Goal: Task Accomplishment & Management: Complete application form

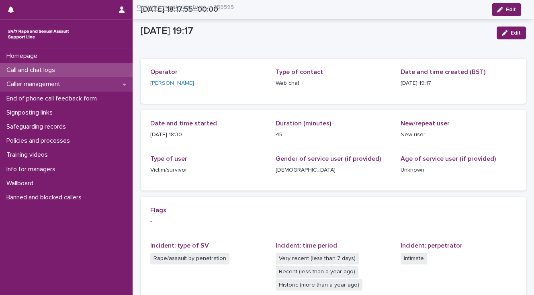
scroll to position [180, 0]
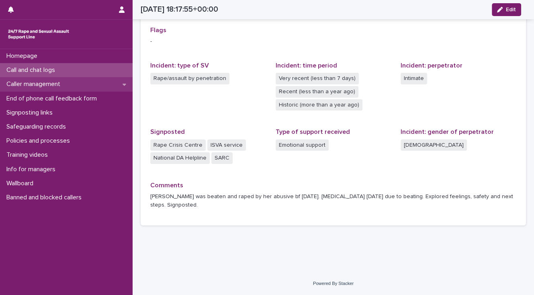
click at [42, 86] on p "Caller management" at bounding box center [34, 84] width 63 height 8
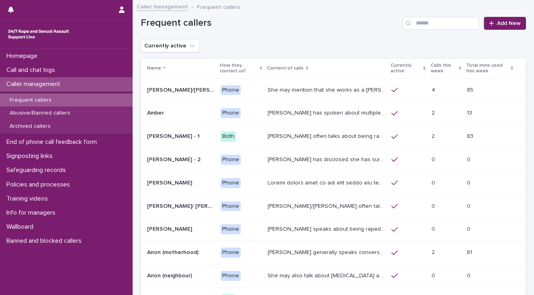
click at [303, 90] on p "She may mention that she works as a [PERSON_NAME], looking after two children. …" at bounding box center [327, 89] width 119 height 8
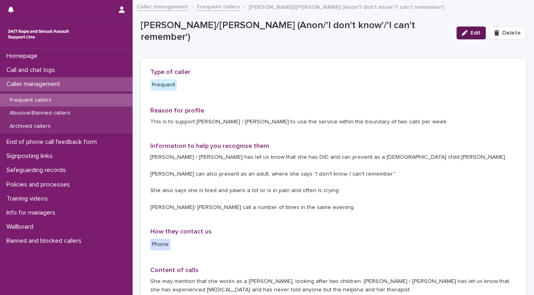
click at [471, 34] on span "Edit" at bounding box center [475, 33] width 10 height 6
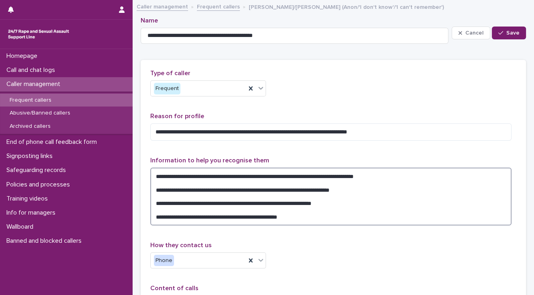
click at [397, 173] on textarea "**********" at bounding box center [330, 197] width 361 height 58
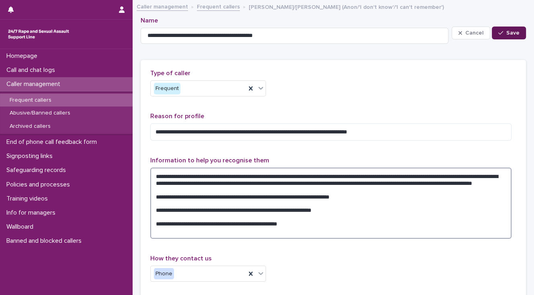
type textarea "**********"
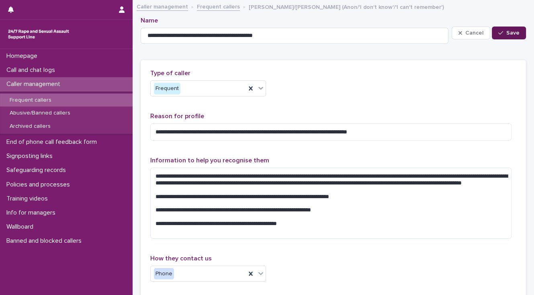
click at [506, 32] on span "Save" at bounding box center [512, 33] width 13 height 6
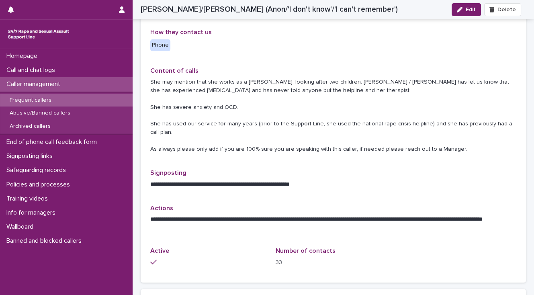
scroll to position [225, 0]
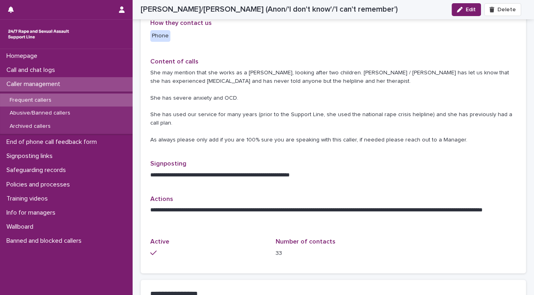
click at [305, 82] on p "She may mention that she works as a [PERSON_NAME], looking after two children. …" at bounding box center [333, 106] width 366 height 75
click at [474, 8] on span "Edit" at bounding box center [471, 10] width 10 height 6
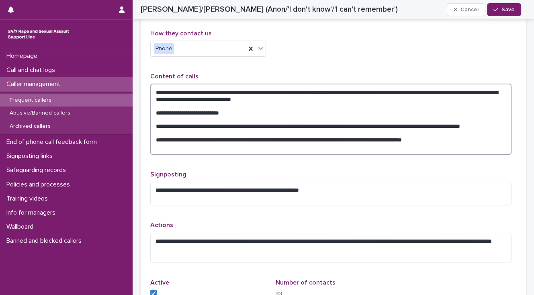
click at [328, 98] on textarea "**********" at bounding box center [330, 119] width 361 height 71
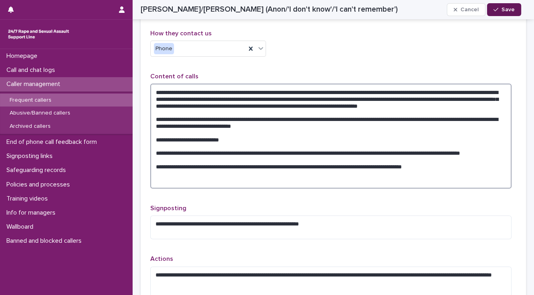
type textarea "**********"
click at [506, 10] on span "Save" at bounding box center [507, 10] width 13 height 6
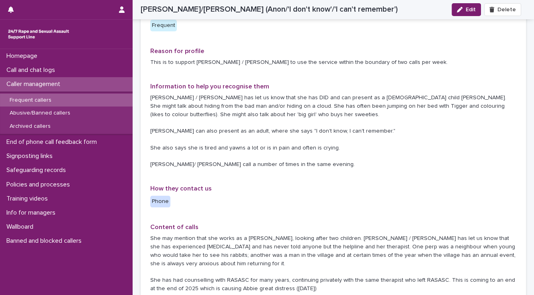
scroll to position [0, 0]
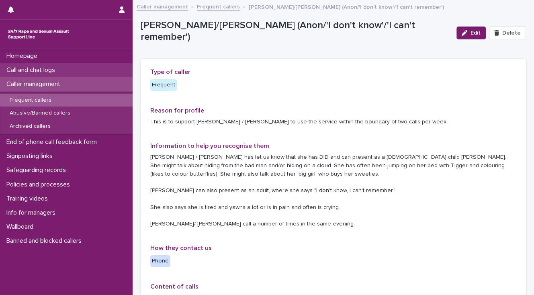
click at [58, 70] on p "Call and chat logs" at bounding box center [32, 70] width 58 height 8
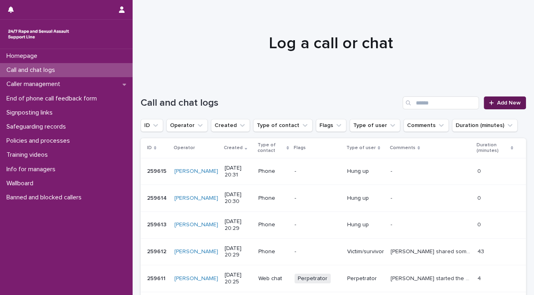
click at [505, 103] on span "Add New" at bounding box center [509, 103] width 24 height 6
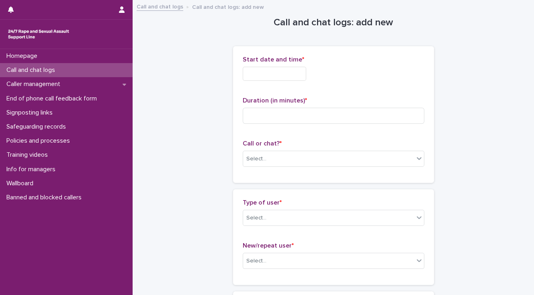
click at [272, 72] on input "text" at bounding box center [274, 74] width 63 height 14
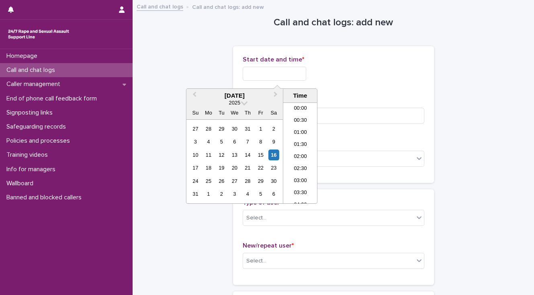
scroll to position [450, 0]
click at [295, 153] on li "20:30" at bounding box center [300, 153] width 34 height 12
type input "**********"
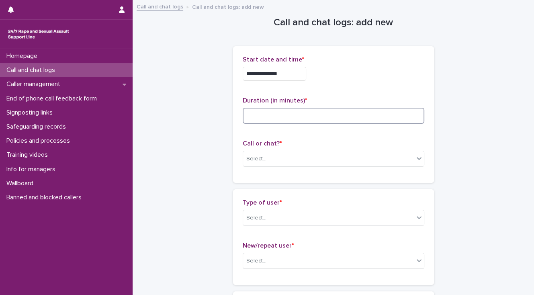
click at [260, 112] on input at bounding box center [334, 116] width 182 height 16
type input "*"
click at [275, 162] on div "Select..." at bounding box center [328, 158] width 171 height 13
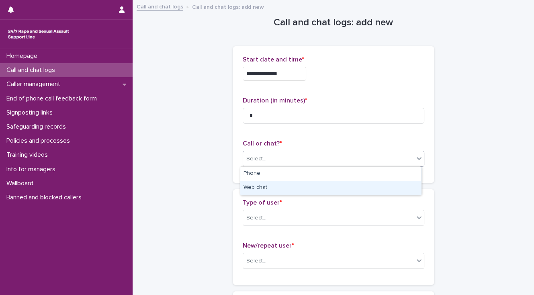
click at [278, 186] on div "Web chat" at bounding box center [330, 188] width 181 height 14
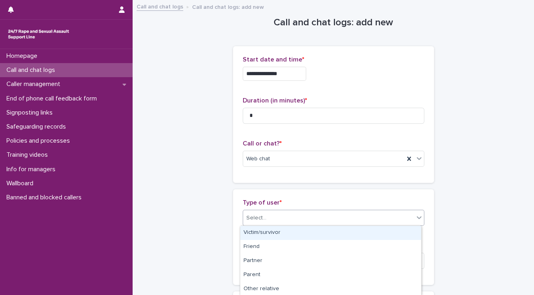
click at [281, 215] on div "Select..." at bounding box center [328, 217] width 171 height 13
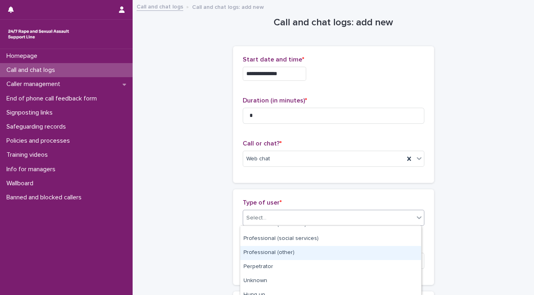
scroll to position [141, 0]
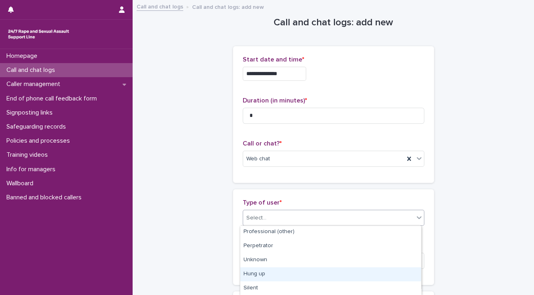
click at [284, 275] on div "Hung up" at bounding box center [330, 274] width 181 height 14
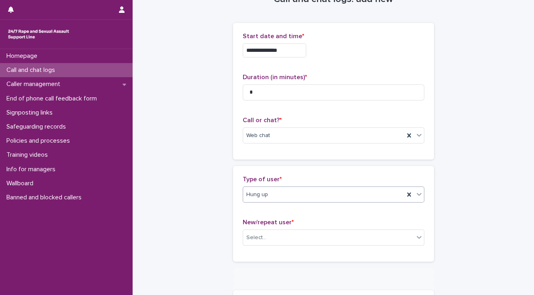
scroll to position [94, 0]
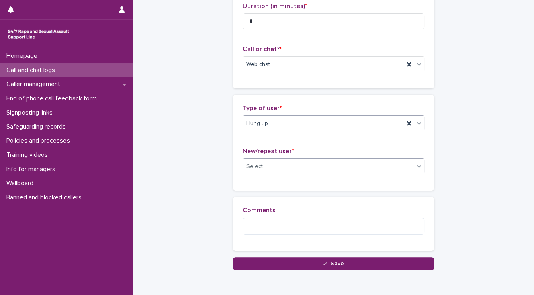
click at [250, 170] on div "Select..." at bounding box center [328, 166] width 171 height 13
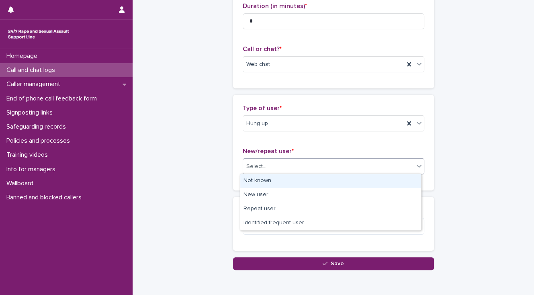
drag, startPoint x: 250, startPoint y: 178, endPoint x: 250, endPoint y: 192, distance: 14.5
click at [250, 178] on div "Not known" at bounding box center [330, 181] width 181 height 14
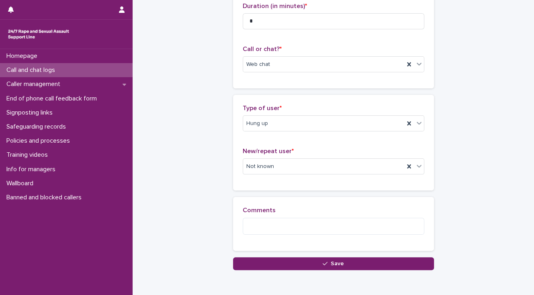
click at [258, 265] on button "Save" at bounding box center [333, 263] width 201 height 13
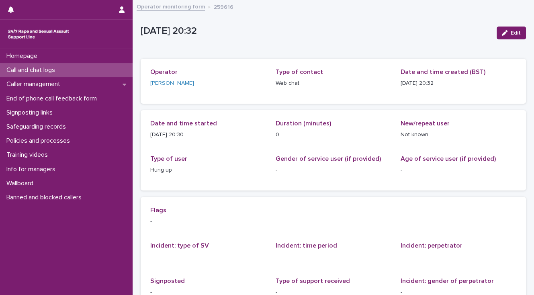
click at [49, 70] on p "Call and chat logs" at bounding box center [32, 70] width 58 height 8
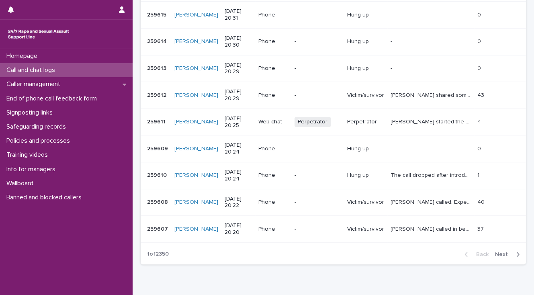
scroll to position [221, 0]
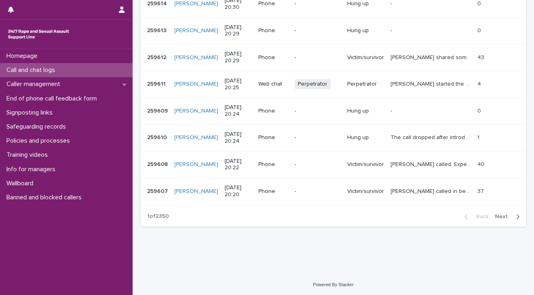
click at [495, 215] on span "Next" at bounding box center [504, 217] width 18 height 6
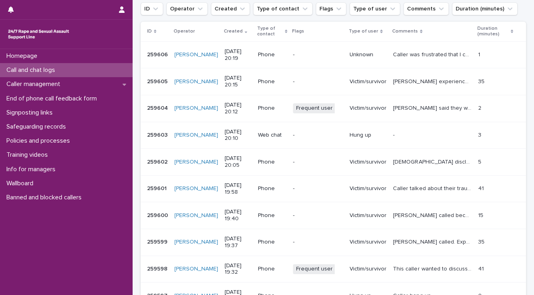
scroll to position [221, 0]
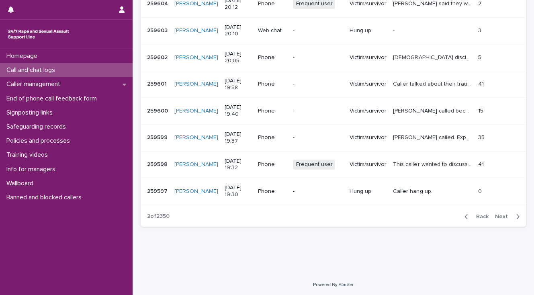
click at [495, 215] on span "Next" at bounding box center [504, 217] width 18 height 6
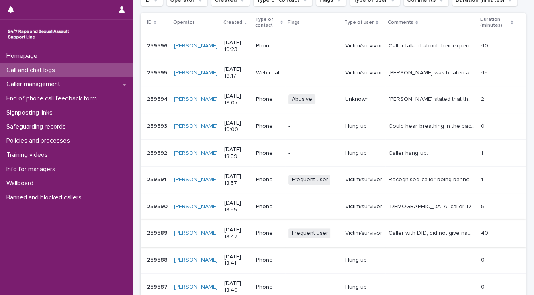
scroll to position [125, 0]
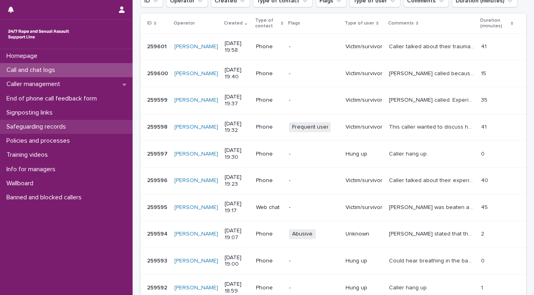
click at [68, 70] on div "Call and chat logs" at bounding box center [66, 70] width 133 height 14
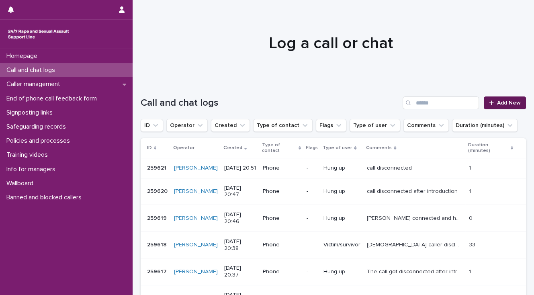
click at [502, 102] on span "Add New" at bounding box center [509, 103] width 24 height 6
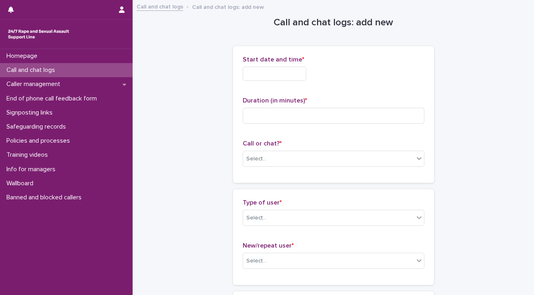
click at [264, 73] on input "text" at bounding box center [274, 74] width 63 height 14
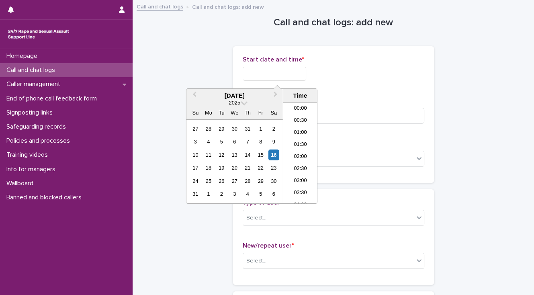
scroll to position [450, 0]
drag, startPoint x: 294, startPoint y: 153, endPoint x: 294, endPoint y: 119, distance: 34.2
click at [294, 153] on li "20:30" at bounding box center [300, 153] width 34 height 12
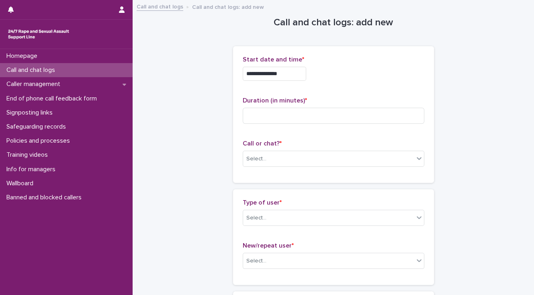
click at [286, 74] on input "**********" at bounding box center [274, 74] width 63 height 14
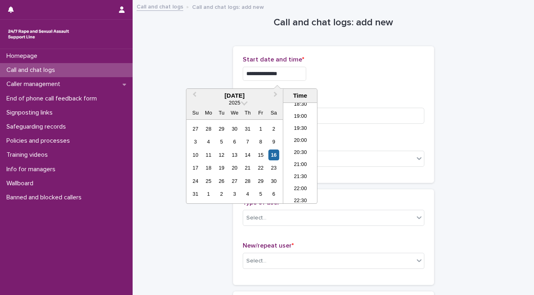
type input "**********"
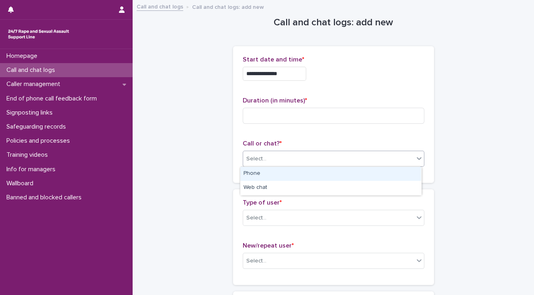
click at [257, 161] on div "Select..." at bounding box center [256, 159] width 20 height 8
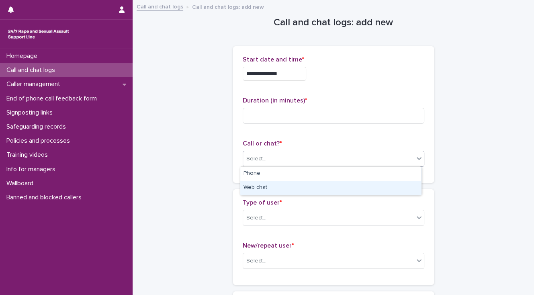
click at [263, 186] on div "Web chat" at bounding box center [330, 188] width 181 height 14
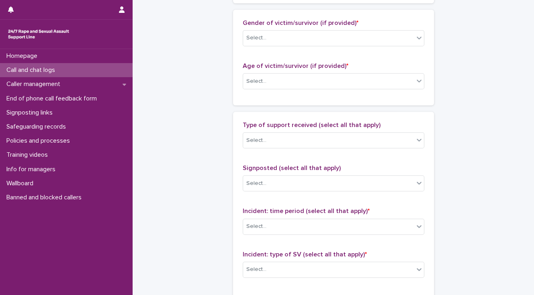
scroll to position [386, 0]
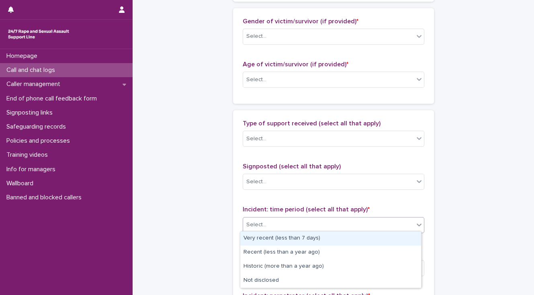
click at [278, 224] on div "Select..." at bounding box center [328, 224] width 171 height 13
click at [280, 237] on div "Very recent (less than 7 days)" at bounding box center [330, 238] width 181 height 14
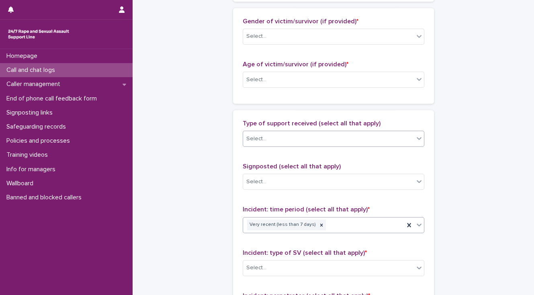
click at [300, 137] on div "Select..." at bounding box center [328, 138] width 171 height 13
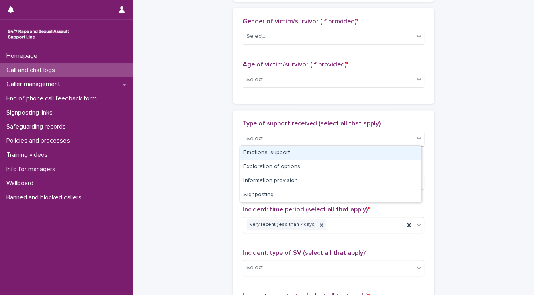
click at [297, 150] on div "Emotional support" at bounding box center [330, 153] width 181 height 14
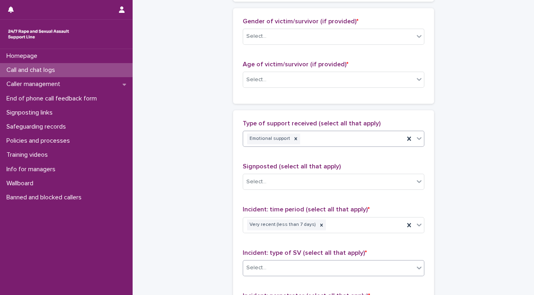
click at [273, 266] on div "Select..." at bounding box center [328, 267] width 171 height 13
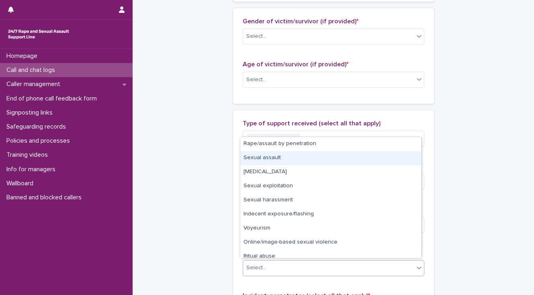
click at [272, 160] on div "Sexual assault" at bounding box center [330, 158] width 181 height 14
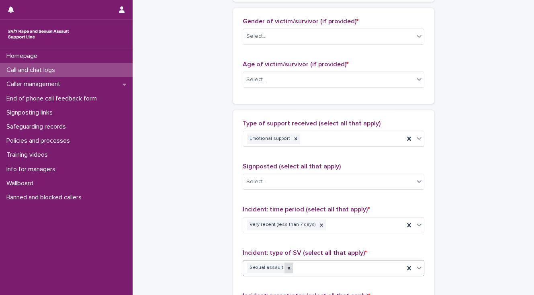
click at [286, 267] on icon at bounding box center [289, 268] width 6 height 6
click at [281, 267] on div "Select..." at bounding box center [328, 267] width 171 height 13
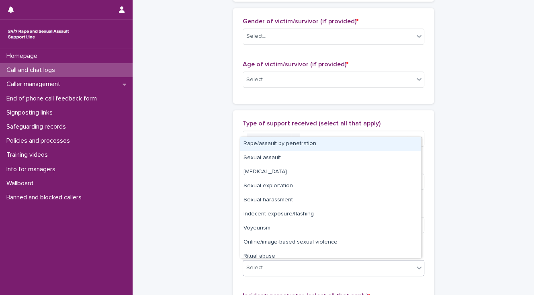
click at [356, 147] on div "Rape/assault by penetration" at bounding box center [330, 144] width 181 height 14
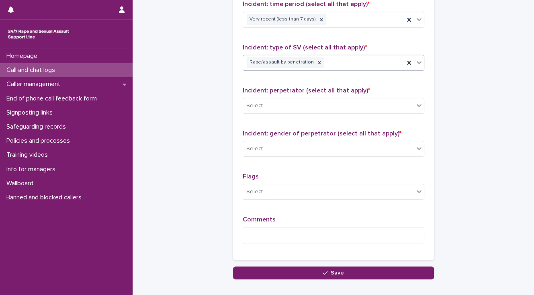
scroll to position [611, 0]
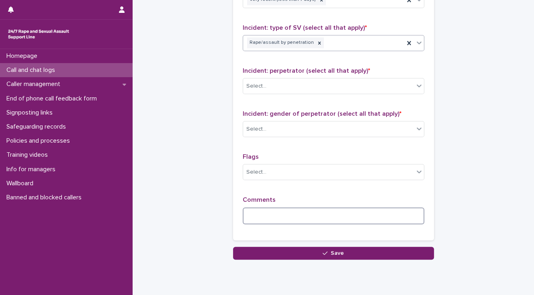
click at [254, 214] on textarea at bounding box center [334, 215] width 182 height 17
type textarea "**********"
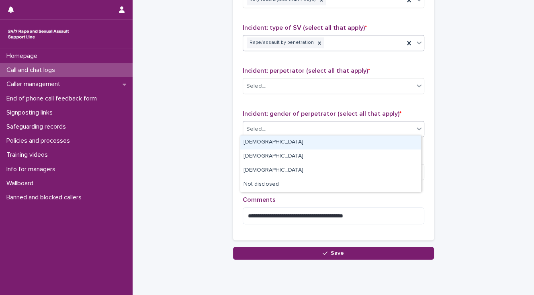
drag, startPoint x: 271, startPoint y: 131, endPoint x: 272, endPoint y: 137, distance: 5.7
click at [271, 131] on div "Select..." at bounding box center [328, 129] width 171 height 13
click at [268, 142] on div "[DEMOGRAPHIC_DATA]" at bounding box center [330, 142] width 181 height 14
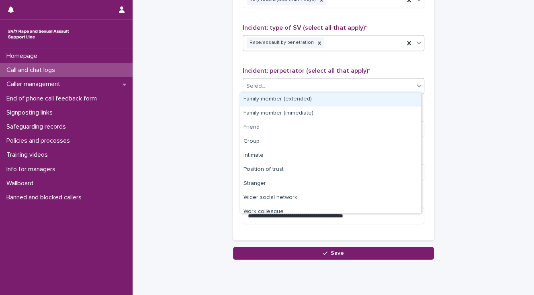
click at [280, 88] on div "Select..." at bounding box center [328, 86] width 171 height 13
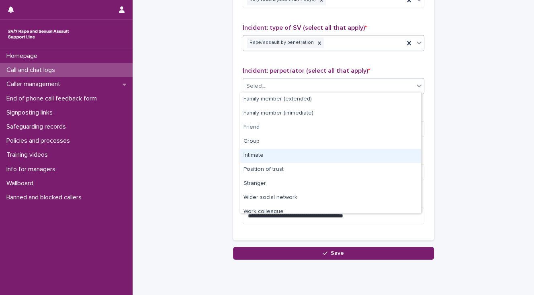
click at [288, 155] on div "Intimate" at bounding box center [330, 156] width 181 height 14
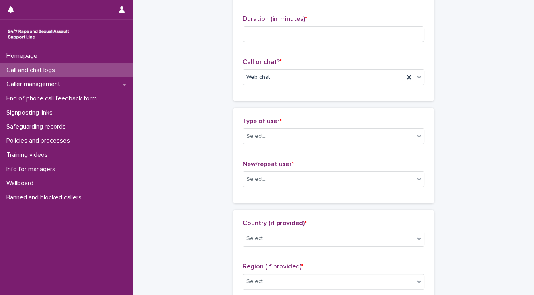
scroll to position [42, 0]
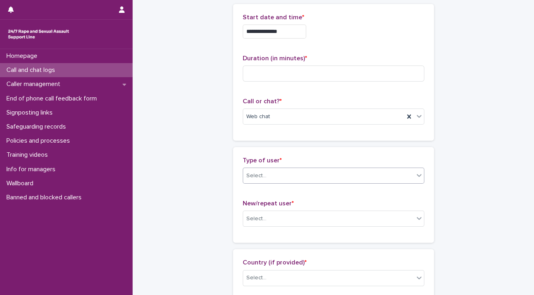
click at [261, 174] on div "Select..." at bounding box center [256, 176] width 20 height 8
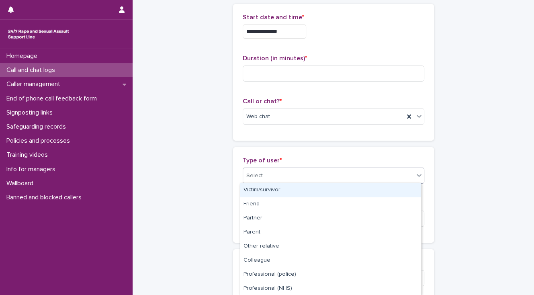
click at [262, 188] on div "Victim/survivor" at bounding box center [330, 190] width 181 height 14
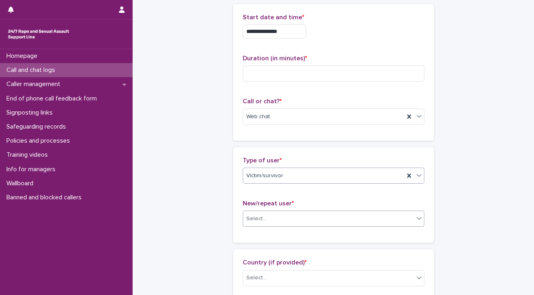
click at [265, 219] on div "Select..." at bounding box center [328, 218] width 171 height 13
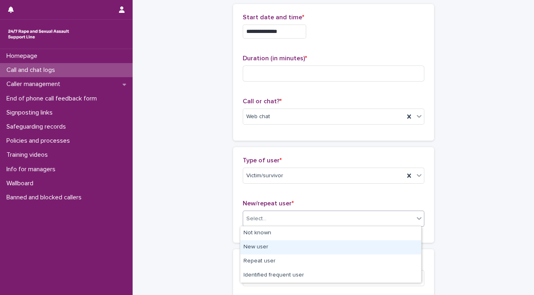
click at [265, 248] on div "New user" at bounding box center [330, 247] width 181 height 14
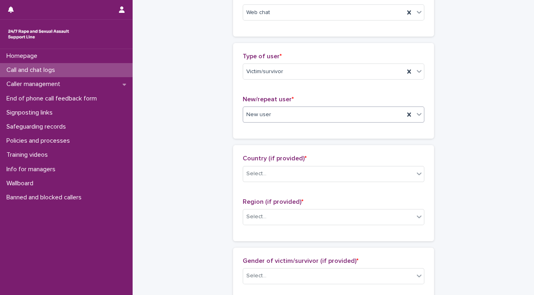
scroll to position [171, 0]
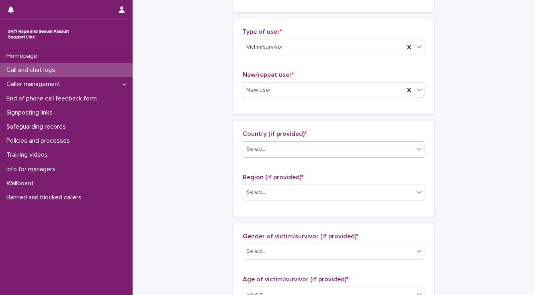
click at [265, 149] on div "Select..." at bounding box center [328, 149] width 171 height 13
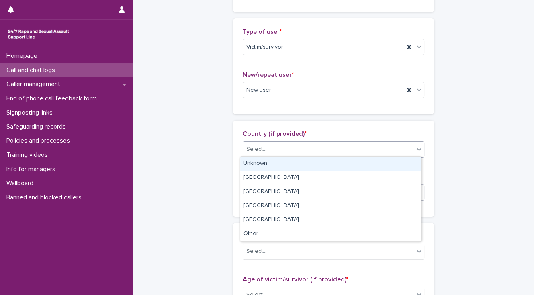
drag, startPoint x: 266, startPoint y: 163, endPoint x: 266, endPoint y: 185, distance: 21.7
click at [266, 164] on div "Unknown" at bounding box center [330, 164] width 181 height 14
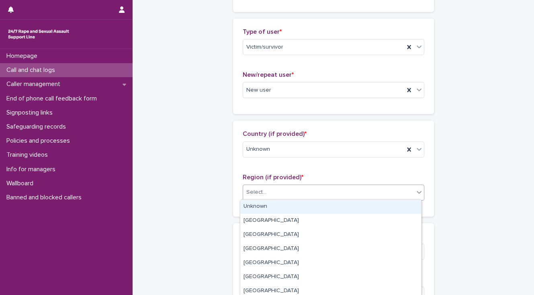
click at [265, 193] on div "Select..." at bounding box center [328, 192] width 171 height 13
click at [267, 203] on div "Unknown" at bounding box center [330, 207] width 181 height 14
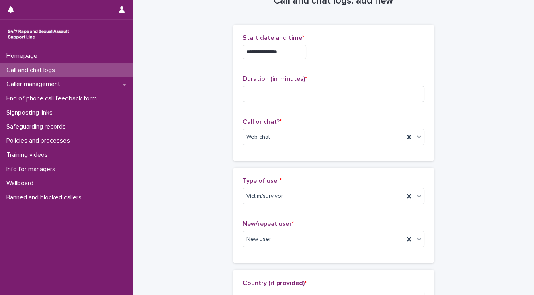
scroll to position [32, 0]
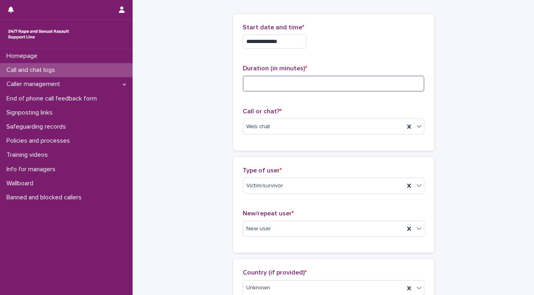
click at [255, 78] on input at bounding box center [334, 84] width 182 height 16
type input "**"
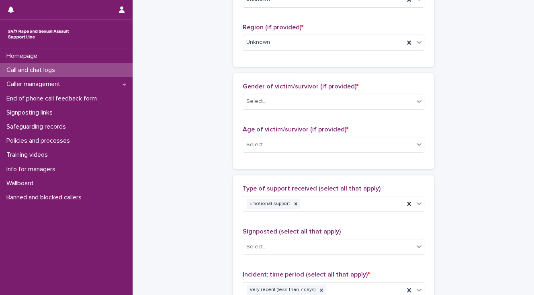
scroll to position [321, 0]
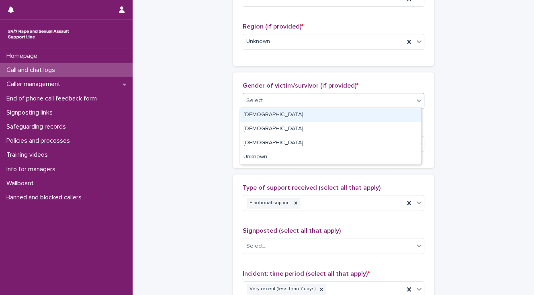
click at [260, 101] on div "Select..." at bounding box center [256, 100] width 20 height 8
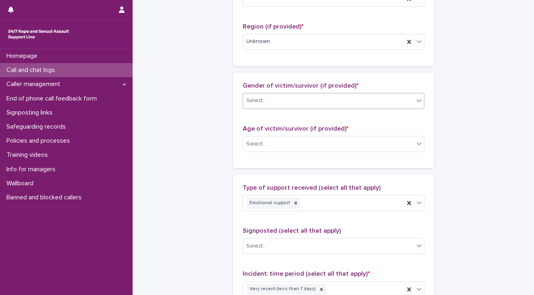
click at [263, 101] on div "Select..." at bounding box center [328, 100] width 171 height 13
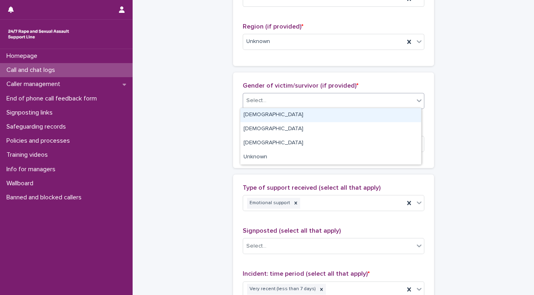
click at [264, 117] on div "[DEMOGRAPHIC_DATA]" at bounding box center [330, 115] width 181 height 14
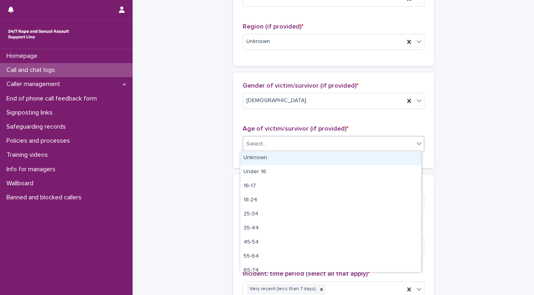
drag, startPoint x: 268, startPoint y: 141, endPoint x: 268, endPoint y: 149, distance: 8.9
click at [268, 141] on div "Select..." at bounding box center [328, 143] width 171 height 13
click at [268, 153] on div "Unknown" at bounding box center [330, 158] width 181 height 14
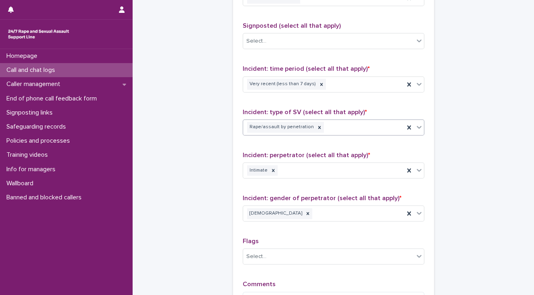
scroll to position [546, 0]
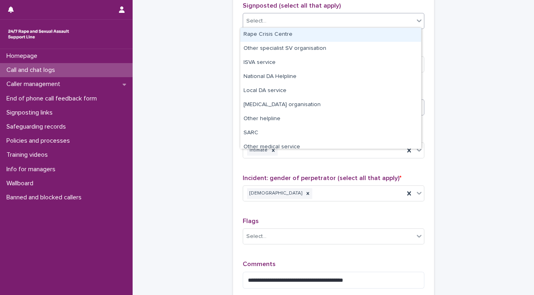
click at [256, 19] on div "Select..." at bounding box center [256, 21] width 20 height 8
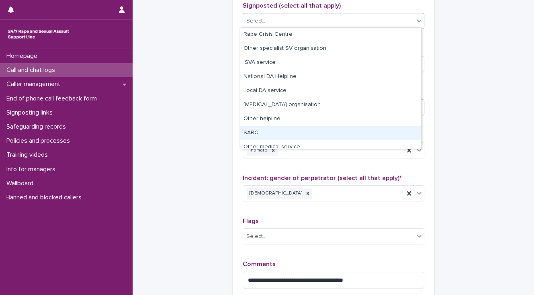
drag, startPoint x: 251, startPoint y: 132, endPoint x: 257, endPoint y: 100, distance: 32.8
click at [250, 132] on div "SARC" at bounding box center [330, 133] width 181 height 14
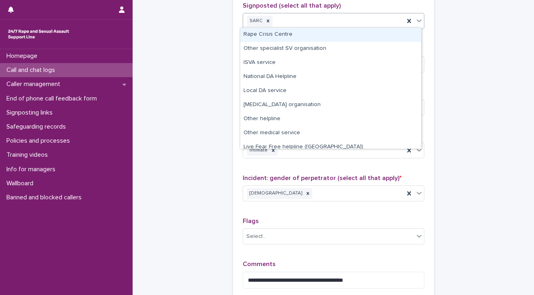
click at [290, 19] on div "SARC" at bounding box center [323, 21] width 161 height 14
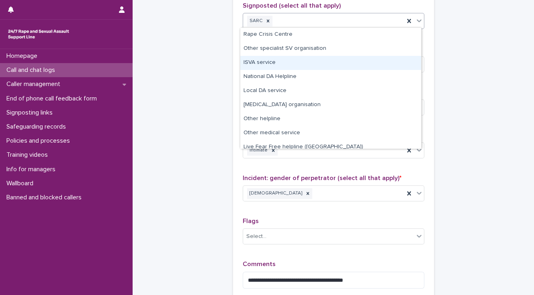
click at [264, 66] on div "ISVA service" at bounding box center [330, 63] width 181 height 14
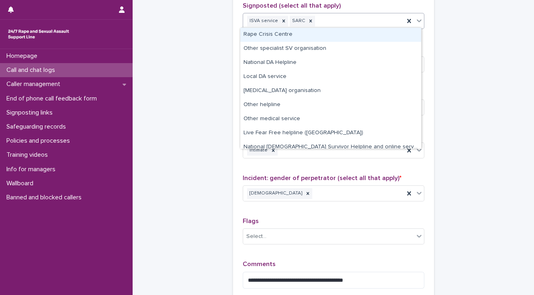
click at [338, 21] on div "ISVA service SARC" at bounding box center [323, 21] width 161 height 14
click at [332, 35] on div "Rape Crisis Centre" at bounding box center [330, 35] width 181 height 14
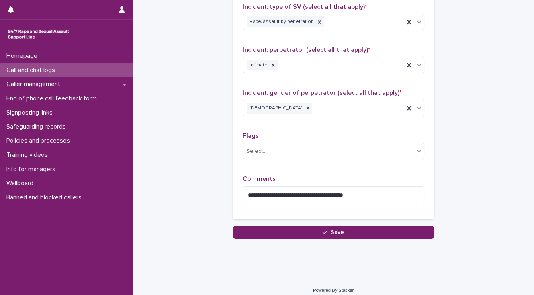
scroll to position [636, 0]
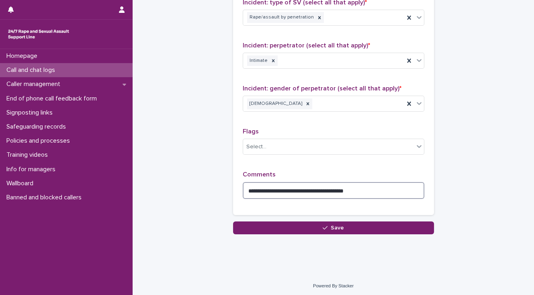
click at [370, 186] on textarea "**********" at bounding box center [334, 190] width 182 height 17
click at [373, 186] on textarea "**********" at bounding box center [334, 190] width 182 height 17
click at [364, 188] on textarea "**********" at bounding box center [334, 190] width 182 height 17
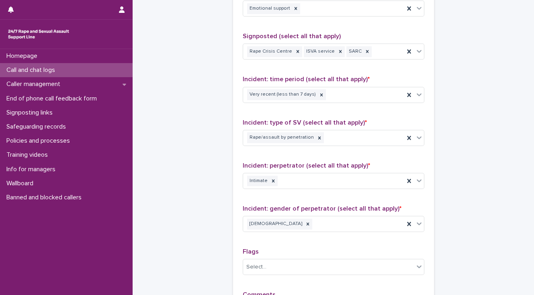
scroll to position [507, 0]
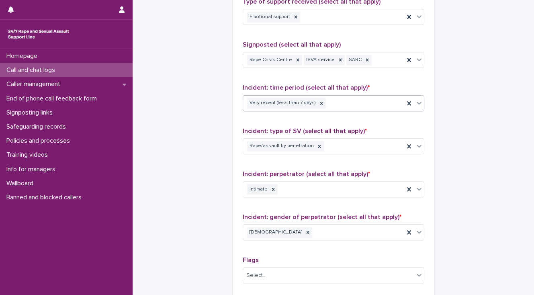
click at [333, 102] on div "Very recent (less than 7 days)" at bounding box center [323, 103] width 161 height 14
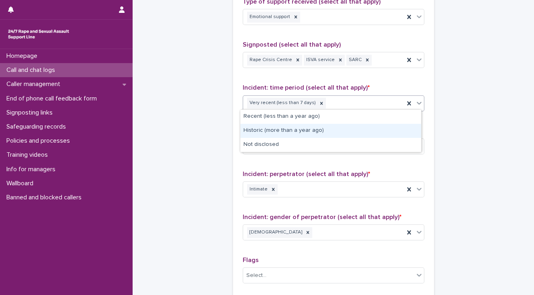
click at [333, 130] on div "Historic (more than a year ago)" at bounding box center [330, 131] width 181 height 14
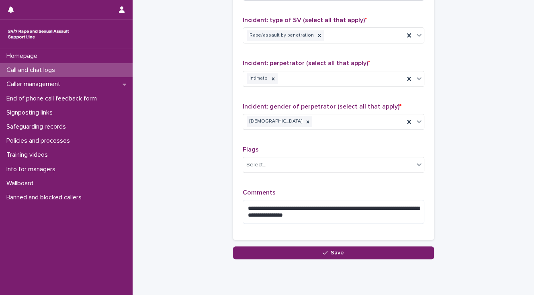
scroll to position [636, 0]
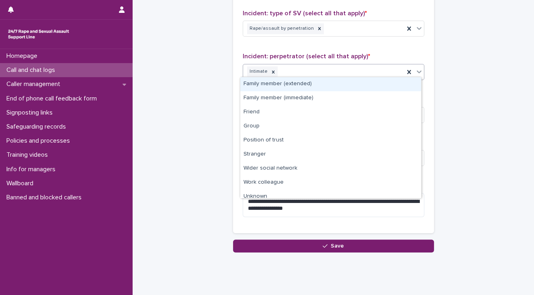
click at [302, 73] on div "Intimate" at bounding box center [323, 72] width 161 height 14
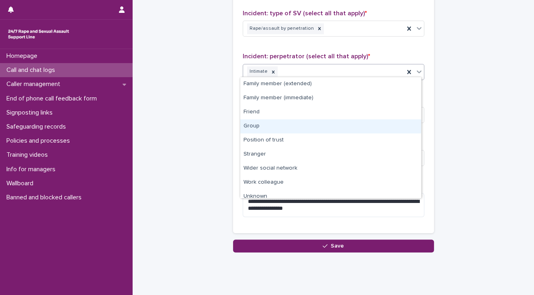
scroll to position [20, 0]
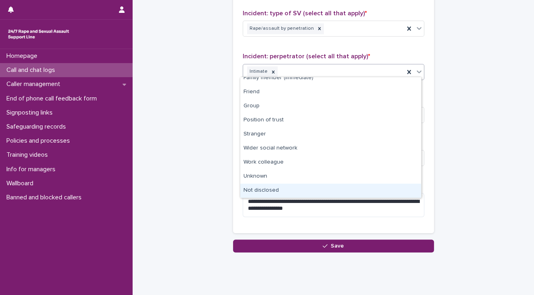
click at [264, 189] on div "Not disclosed" at bounding box center [330, 191] width 181 height 14
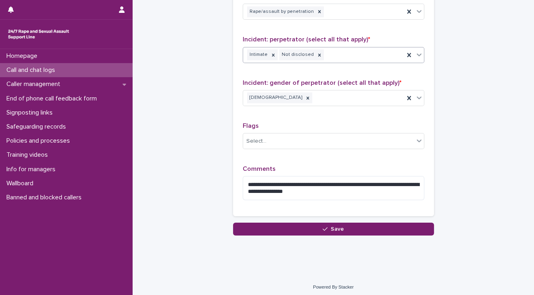
scroll to position [653, 0]
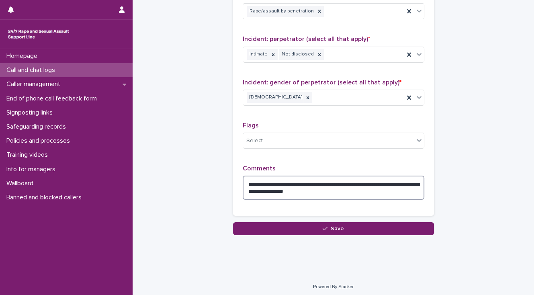
click at [292, 179] on textarea "**********" at bounding box center [334, 188] width 182 height 24
click at [374, 181] on textarea "**********" at bounding box center [334, 188] width 182 height 24
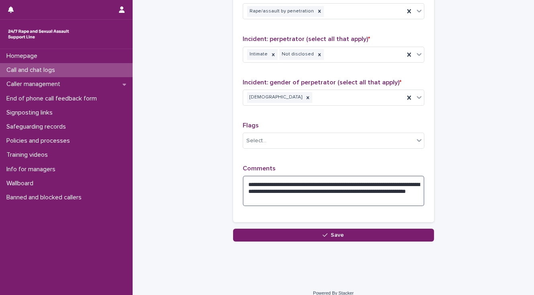
drag, startPoint x: 386, startPoint y: 188, endPoint x: 380, endPoint y: 182, distance: 8.3
click at [380, 182] on textarea "**********" at bounding box center [334, 191] width 182 height 31
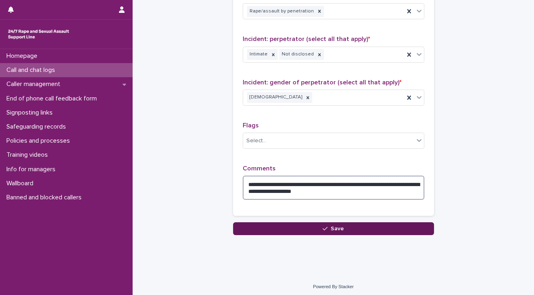
type textarea "**********"
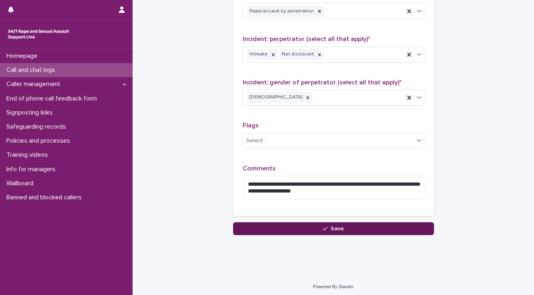
click at [360, 227] on button "Save" at bounding box center [333, 228] width 201 height 13
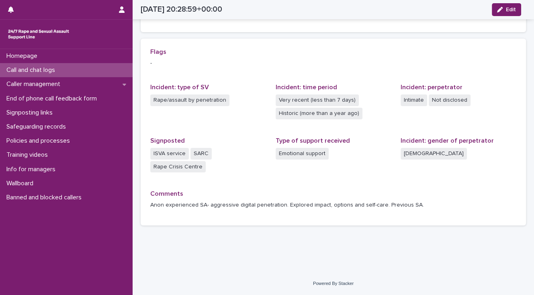
scroll to position [158, 0]
click at [32, 68] on p "Call and chat logs" at bounding box center [32, 70] width 58 height 8
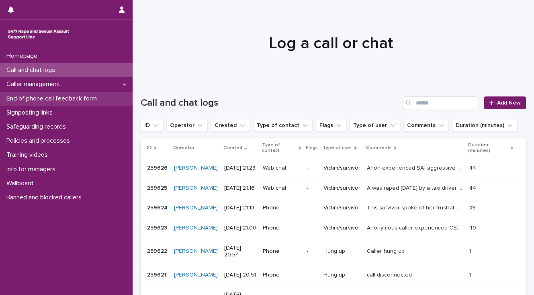
click at [34, 99] on p "End of phone call feedback form" at bounding box center [53, 99] width 100 height 8
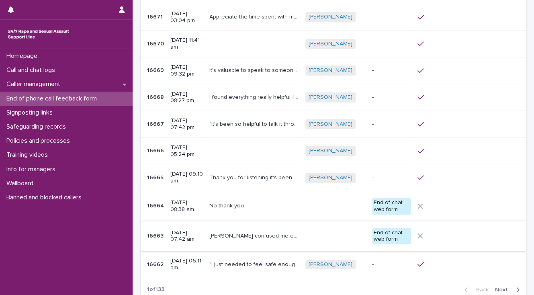
scroll to position [96, 0]
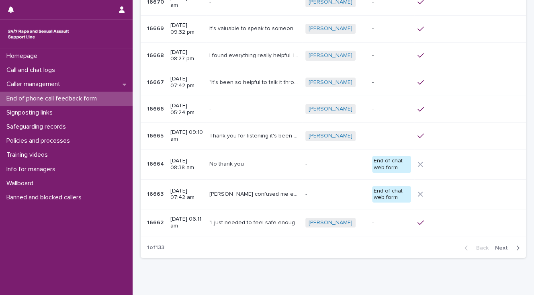
click at [497, 246] on span "Next" at bounding box center [504, 248] width 18 height 6
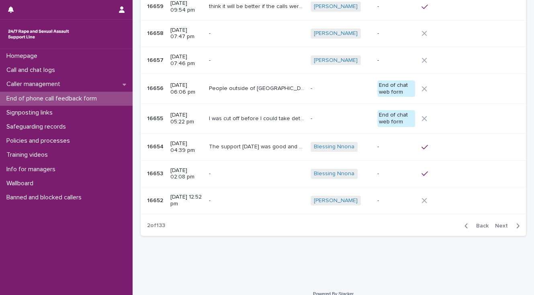
scroll to position [135, 0]
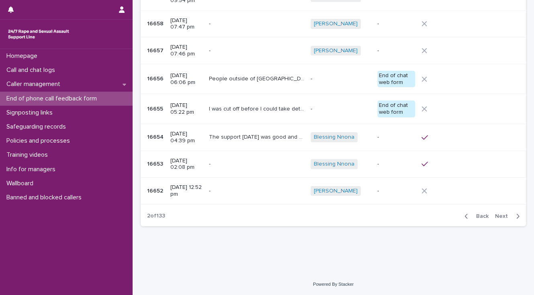
click at [498, 214] on span "Next" at bounding box center [504, 216] width 18 height 6
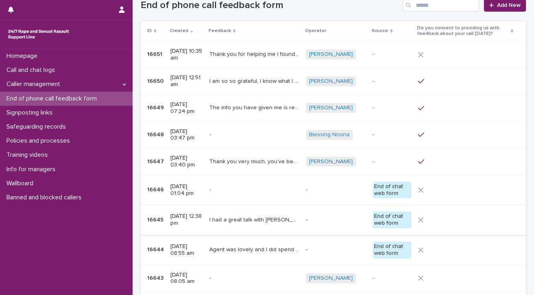
scroll to position [6, 0]
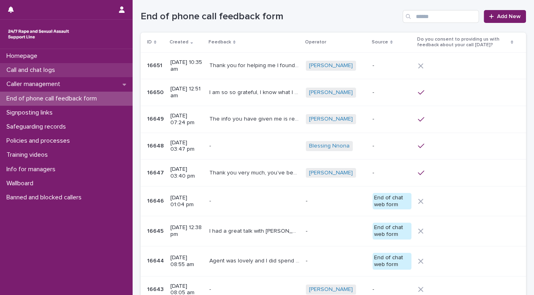
click at [51, 71] on p "Call and chat logs" at bounding box center [32, 70] width 58 height 8
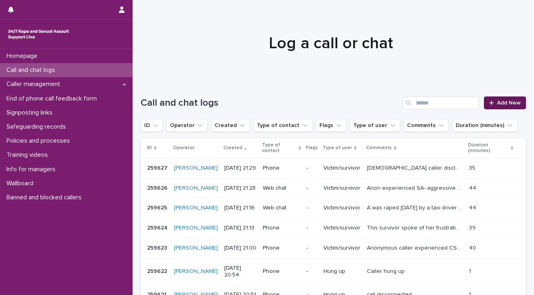
click at [503, 103] on span "Add New" at bounding box center [509, 103] width 24 height 6
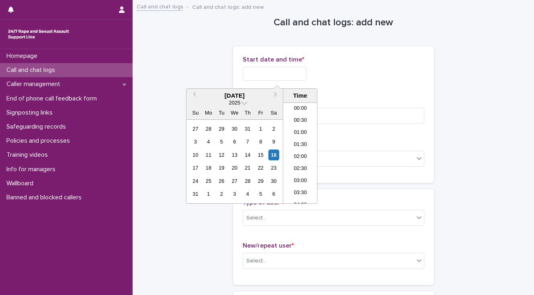
click at [247, 73] on input "text" at bounding box center [274, 74] width 63 height 14
drag, startPoint x: 299, startPoint y: 152, endPoint x: 301, endPoint y: 139, distance: 13.0
click at [299, 152] on li "21:30" at bounding box center [300, 153] width 34 height 12
click at [287, 70] on input "**********" at bounding box center [274, 74] width 63 height 14
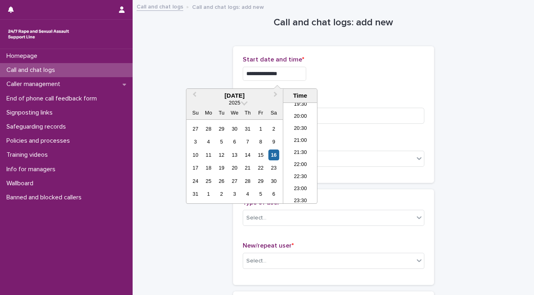
type input "**********"
drag, startPoint x: 365, startPoint y: 80, endPoint x: 345, endPoint y: 87, distance: 20.8
click at [365, 80] on div "**********" at bounding box center [334, 74] width 182 height 14
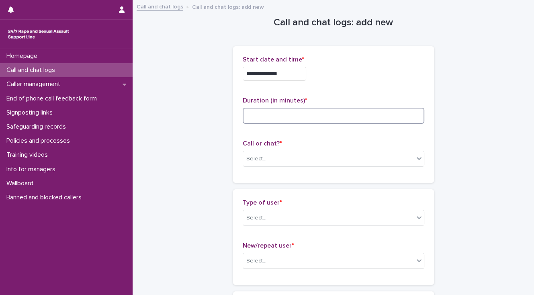
click at [296, 117] on input at bounding box center [334, 116] width 182 height 16
type input "*"
drag, startPoint x: 296, startPoint y: 159, endPoint x: 297, endPoint y: 164, distance: 5.5
click at [296, 160] on div "Select..." at bounding box center [328, 158] width 171 height 13
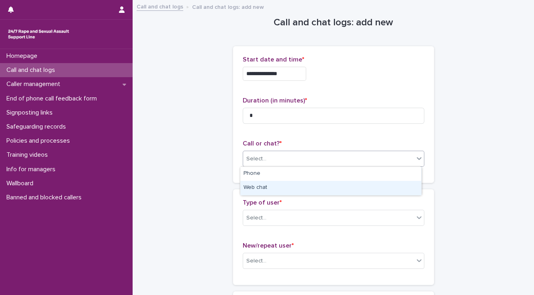
click at [298, 186] on div "Web chat" at bounding box center [330, 188] width 181 height 14
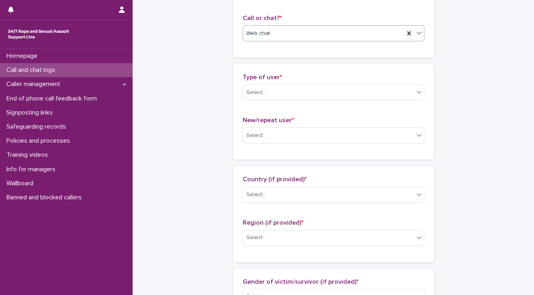
scroll to position [129, 0]
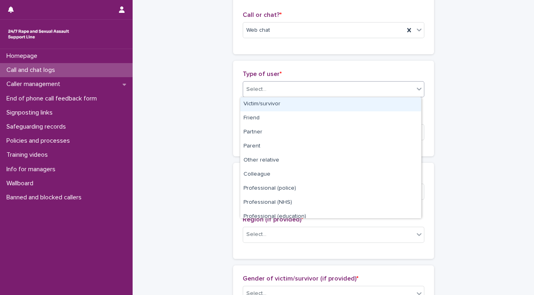
click at [258, 87] on div "Select..." at bounding box center [256, 89] width 20 height 8
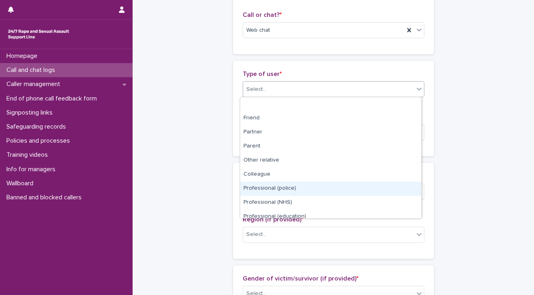
scroll to position [90, 0]
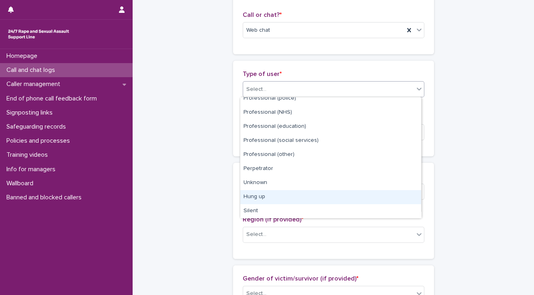
click at [275, 197] on div "Hung up" at bounding box center [330, 197] width 181 height 14
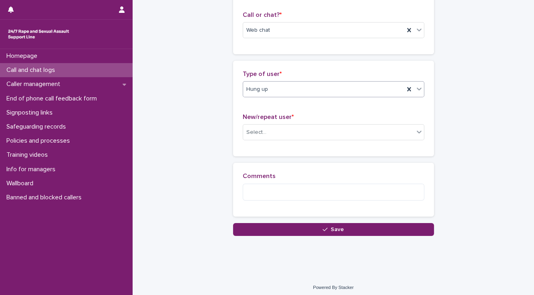
scroll to position [132, 0]
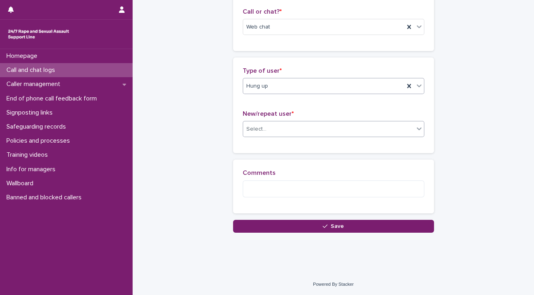
click at [266, 132] on div "Select..." at bounding box center [328, 129] width 171 height 13
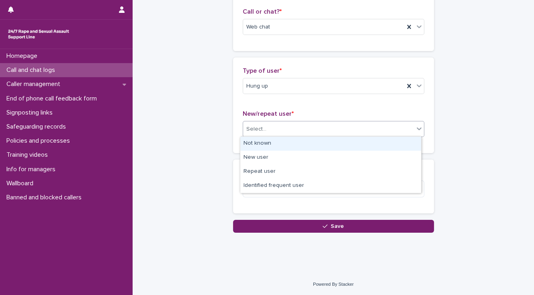
click at [264, 143] on div "Not known" at bounding box center [330, 144] width 181 height 14
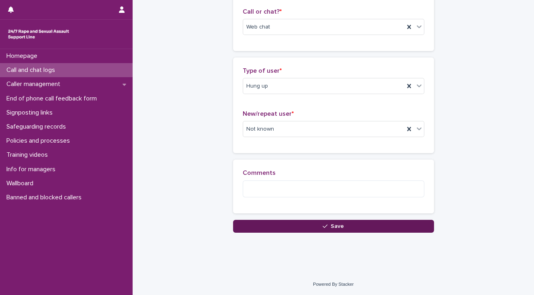
click at [270, 226] on button "Save" at bounding box center [333, 226] width 201 height 13
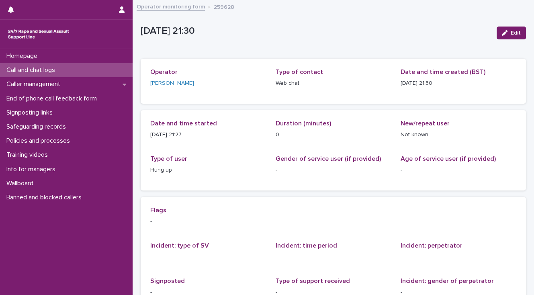
click at [61, 70] on p "Call and chat logs" at bounding box center [32, 70] width 58 height 8
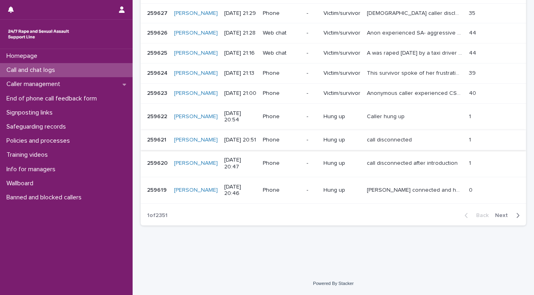
scroll to position [207, 0]
click at [498, 214] on span "Next" at bounding box center [504, 216] width 18 height 6
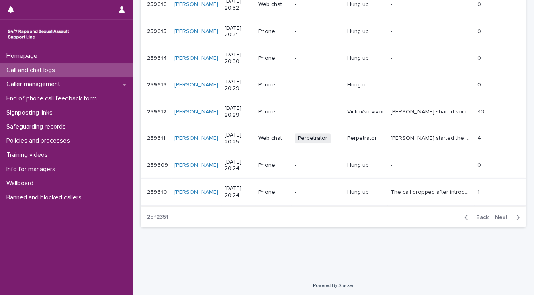
scroll to position [221, 0]
click at [498, 215] on span "Next" at bounding box center [504, 217] width 18 height 6
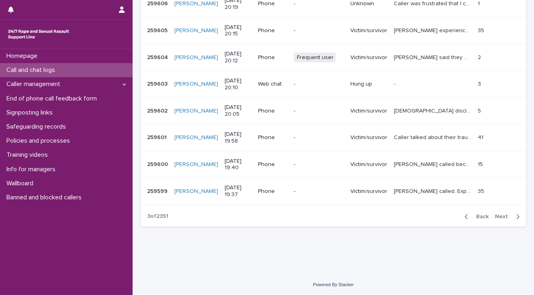
click at [477, 215] on span "Back" at bounding box center [479, 217] width 17 height 6
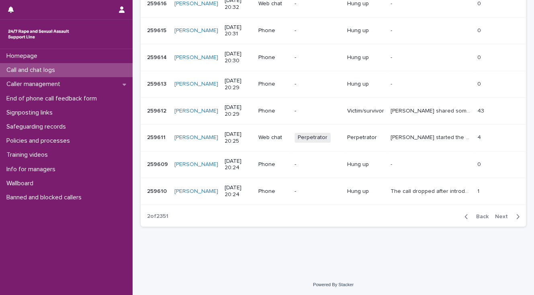
click at [27, 69] on p "Call and chat logs" at bounding box center [32, 70] width 58 height 8
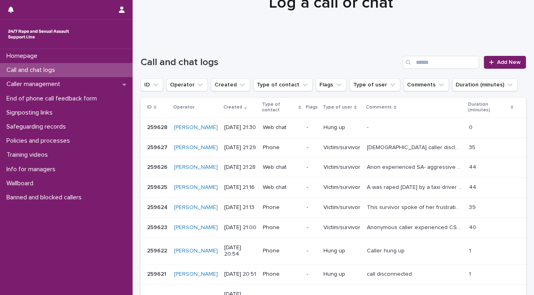
scroll to position [24, 0]
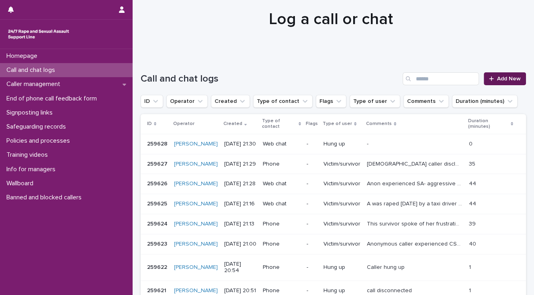
click at [510, 80] on span "Add New" at bounding box center [509, 79] width 24 height 6
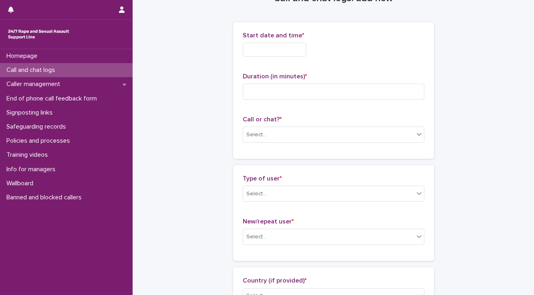
scroll to position [25, 0]
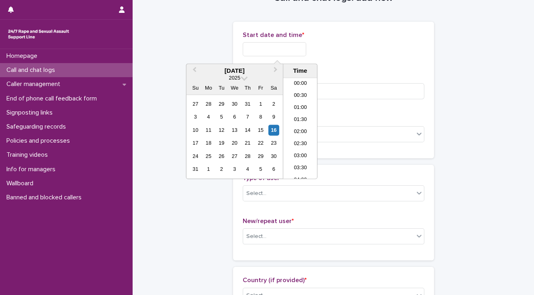
click at [275, 47] on input "text" at bounding box center [274, 49] width 63 height 14
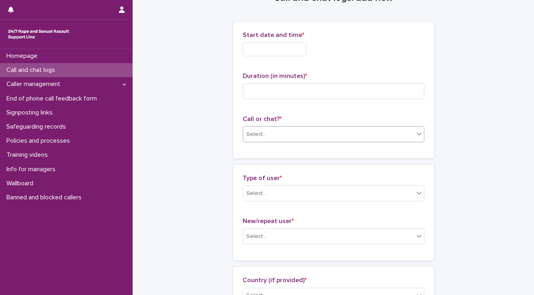
click at [270, 138] on div "Select..." at bounding box center [328, 134] width 171 height 13
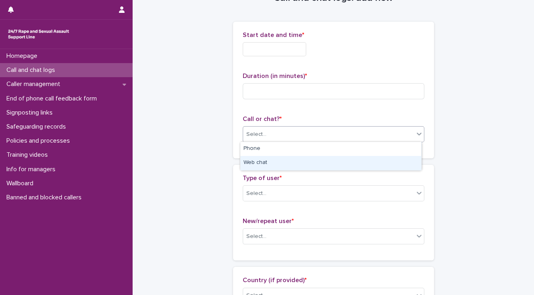
click at [269, 165] on div "Web chat" at bounding box center [330, 163] width 181 height 14
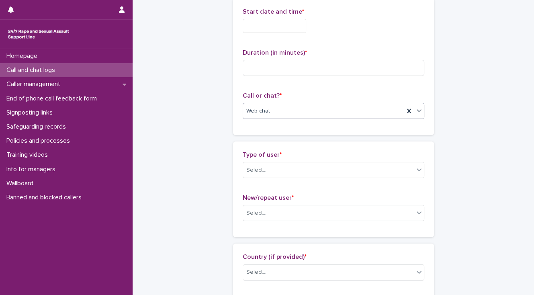
scroll to position [121, 0]
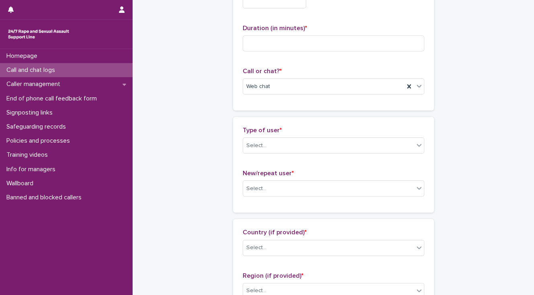
scroll to position [0, 0]
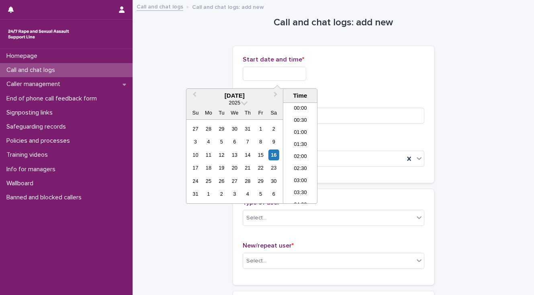
click at [247, 73] on input "text" at bounding box center [274, 74] width 63 height 14
click at [291, 150] on li "21:30" at bounding box center [300, 153] width 34 height 12
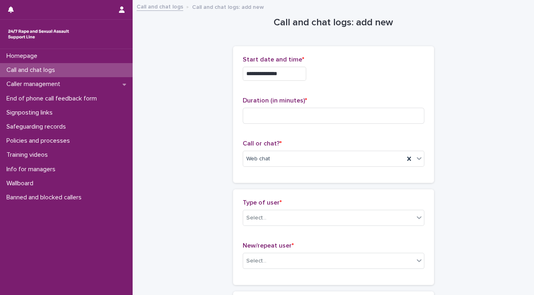
click at [284, 73] on input "**********" at bounding box center [274, 74] width 63 height 14
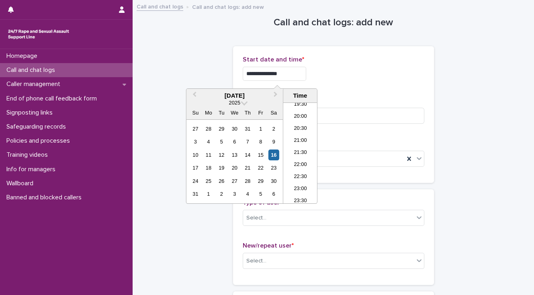
type input "**********"
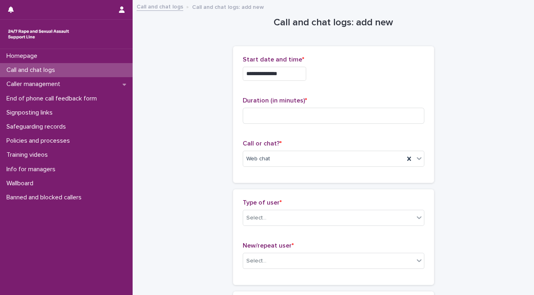
click at [355, 73] on div "**********" at bounding box center [334, 74] width 182 height 14
click at [308, 117] on input at bounding box center [334, 116] width 182 height 16
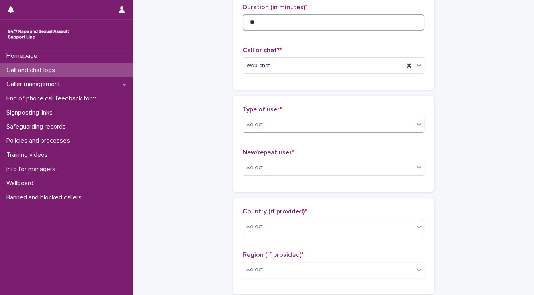
scroll to position [129, 0]
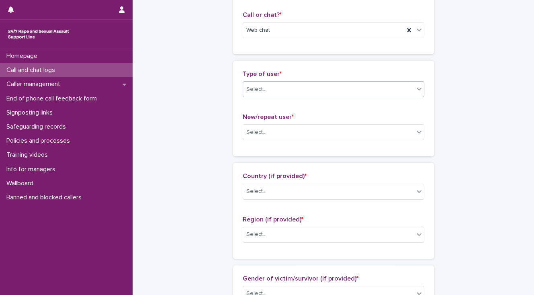
type input "**"
click at [317, 87] on div "Select..." at bounding box center [328, 89] width 171 height 13
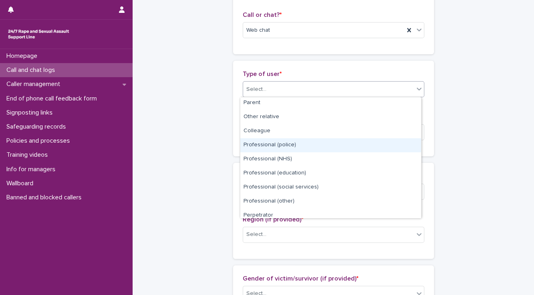
scroll to position [90, 0]
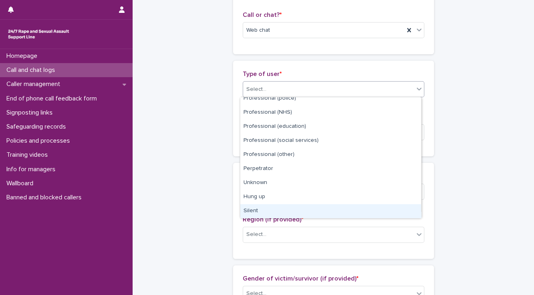
click at [319, 210] on div "Silent" at bounding box center [330, 211] width 181 height 14
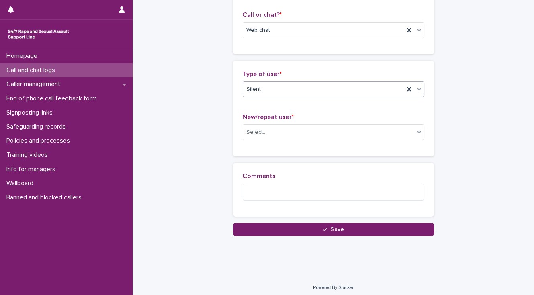
scroll to position [129, 0]
click at [276, 132] on div "Select..." at bounding box center [328, 132] width 171 height 13
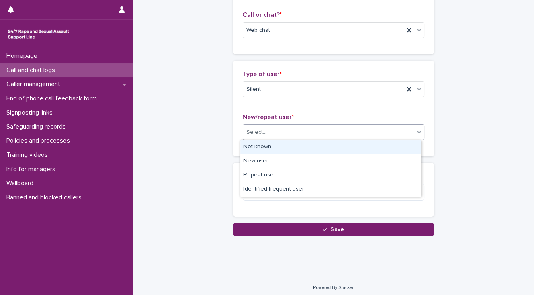
click at [280, 143] on div "Not known" at bounding box center [330, 147] width 181 height 14
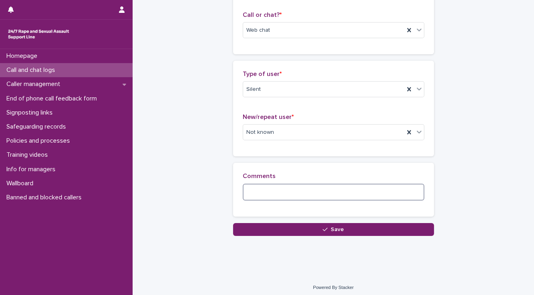
click at [272, 193] on textarea at bounding box center [334, 192] width 182 height 17
type textarea "**********"
click at [311, 227] on button "Save" at bounding box center [333, 229] width 201 height 13
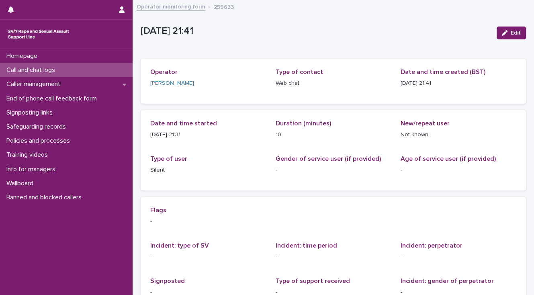
click at [53, 67] on p "Call and chat logs" at bounding box center [32, 70] width 58 height 8
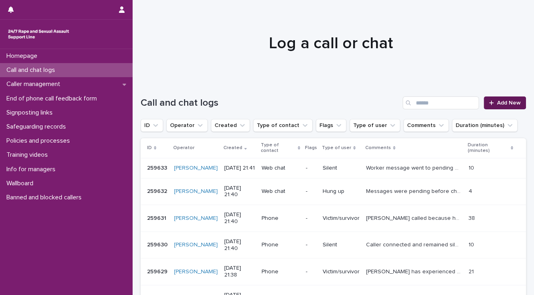
click at [508, 104] on span "Add New" at bounding box center [509, 103] width 24 height 6
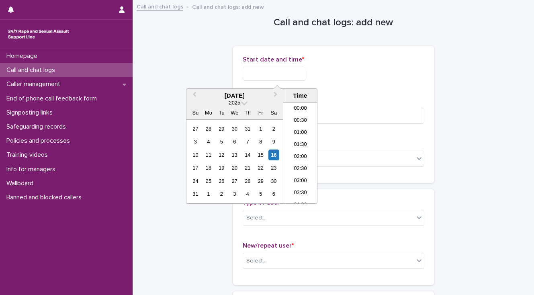
drag, startPoint x: 264, startPoint y: 75, endPoint x: 280, endPoint y: 113, distance: 41.0
click at [264, 76] on input "text" at bounding box center [274, 74] width 63 height 14
drag, startPoint x: 292, startPoint y: 153, endPoint x: 288, endPoint y: 114, distance: 39.2
click at [292, 152] on li "21:30" at bounding box center [300, 153] width 34 height 12
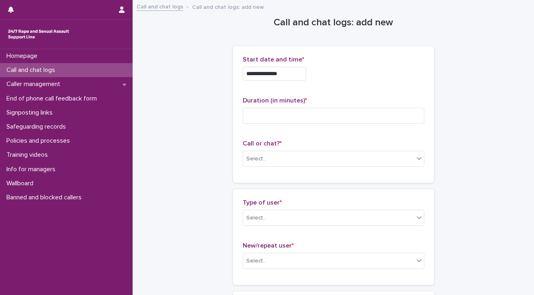
click at [284, 72] on input "**********" at bounding box center [274, 74] width 63 height 14
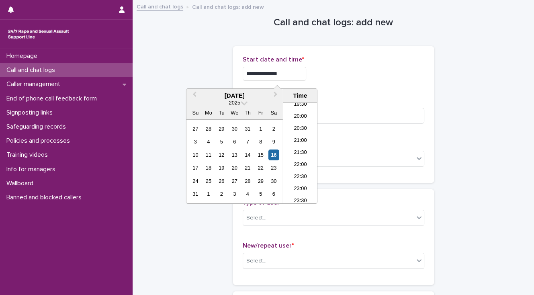
type input "**********"
click at [327, 86] on div "**********" at bounding box center [334, 71] width 182 height 31
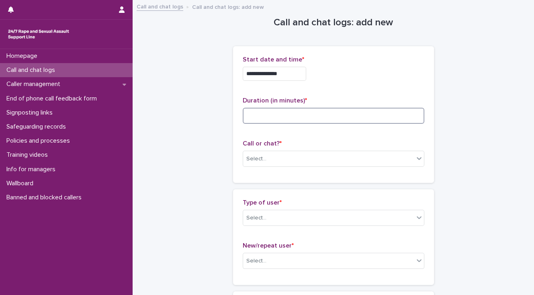
click at [290, 112] on input at bounding box center [334, 116] width 182 height 16
type input "*"
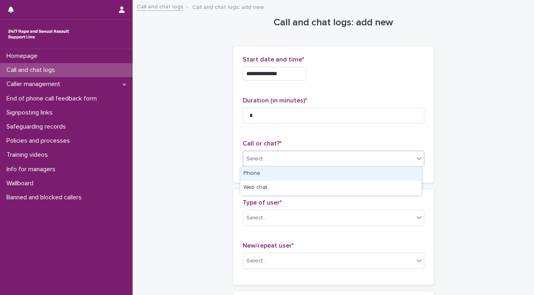
click at [296, 158] on div "Select..." at bounding box center [328, 158] width 171 height 13
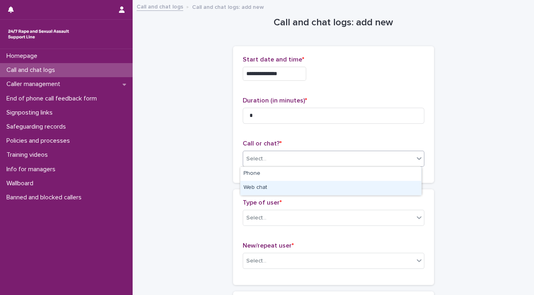
click at [297, 189] on div "Web chat" at bounding box center [330, 188] width 181 height 14
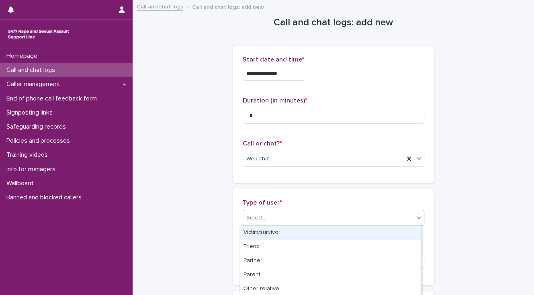
click at [303, 215] on div "Select..." at bounding box center [328, 217] width 171 height 13
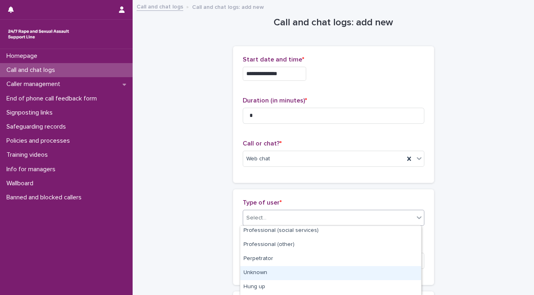
scroll to position [141, 0]
click at [296, 274] on div "Hung up" at bounding box center [330, 274] width 181 height 14
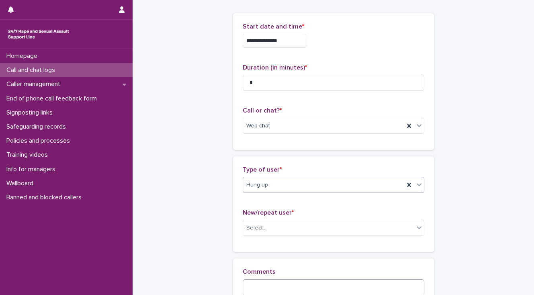
scroll to position [64, 0]
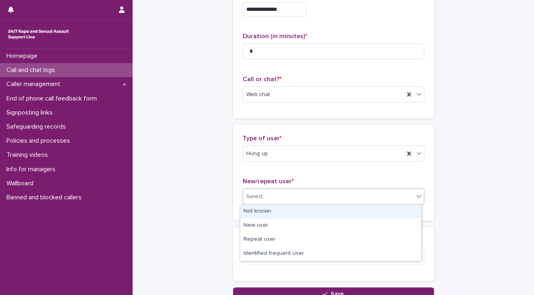
click at [253, 197] on div "Select..." at bounding box center [256, 196] width 20 height 8
click at [252, 212] on div "Not known" at bounding box center [330, 211] width 181 height 14
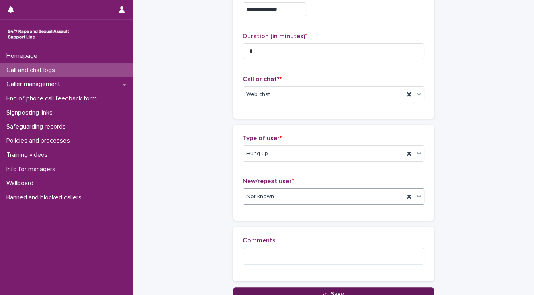
click at [275, 292] on button "Save" at bounding box center [333, 293] width 201 height 13
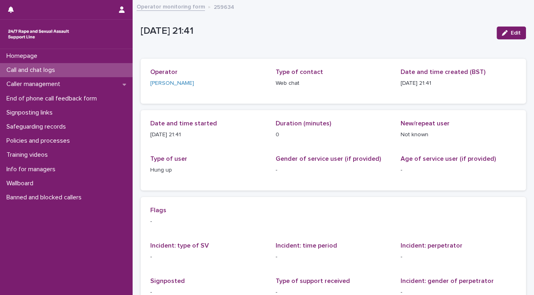
click at [67, 70] on div "Call and chat logs" at bounding box center [66, 70] width 133 height 14
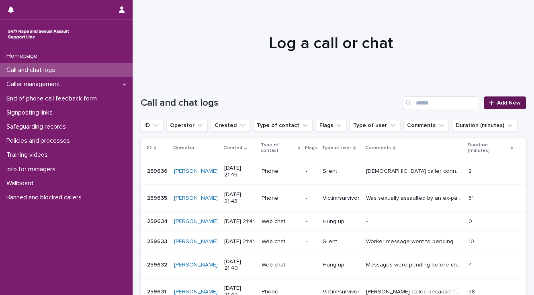
click at [505, 101] on span "Add New" at bounding box center [509, 103] width 24 height 6
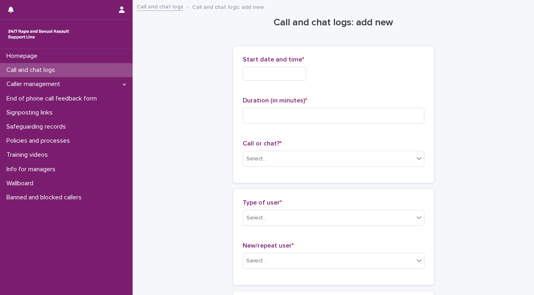
click at [262, 75] on input "text" at bounding box center [274, 74] width 63 height 14
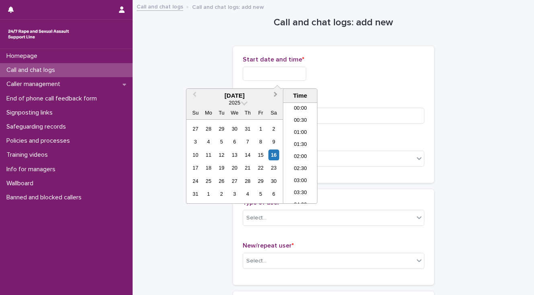
scroll to position [474, 0]
click at [296, 140] on li "21:00" at bounding box center [300, 141] width 34 height 12
click at [286, 74] on input "**********" at bounding box center [274, 74] width 63 height 14
type input "**********"
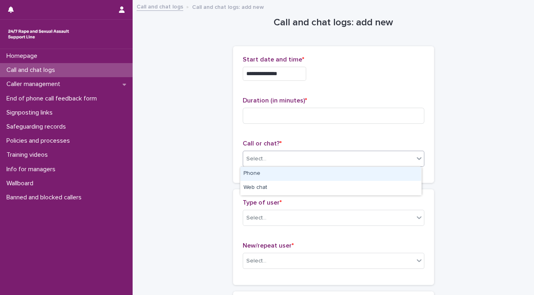
drag, startPoint x: 268, startPoint y: 161, endPoint x: 268, endPoint y: 180, distance: 18.5
click at [268, 162] on div "Select..." at bounding box center [328, 158] width 171 height 13
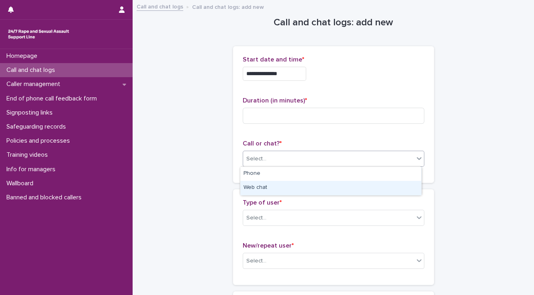
click at [269, 190] on div "Web chat" at bounding box center [330, 188] width 181 height 14
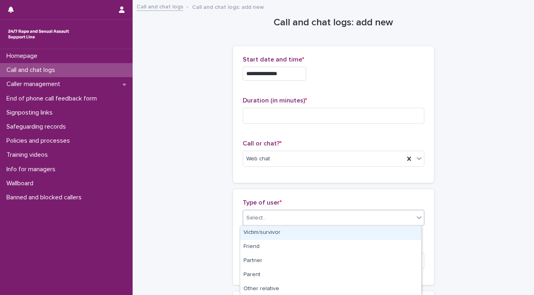
click at [272, 217] on div "Select..." at bounding box center [328, 217] width 171 height 13
click at [273, 229] on div "Victim/survivor" at bounding box center [330, 233] width 181 height 14
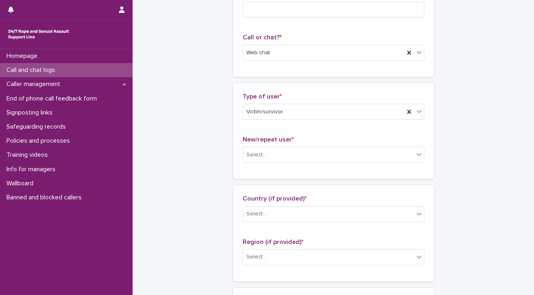
scroll to position [0, 0]
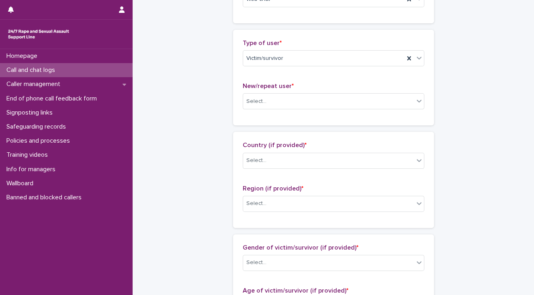
scroll to position [193, 0]
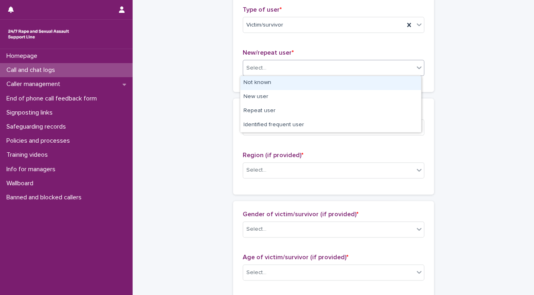
click at [252, 71] on div "Select..." at bounding box center [256, 68] width 20 height 8
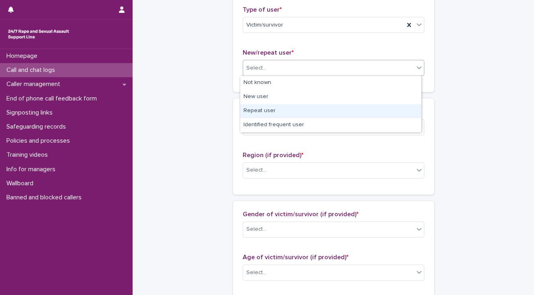
click at [252, 109] on div "Repeat user" at bounding box center [330, 111] width 181 height 14
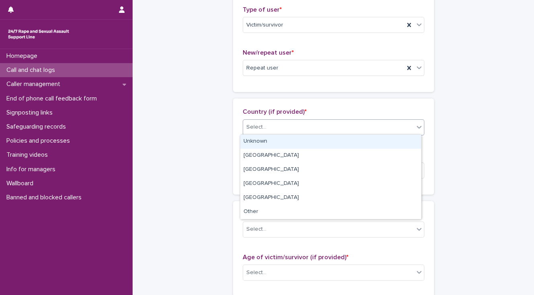
click at [262, 129] on div "Select..." at bounding box center [256, 127] width 20 height 8
click at [261, 140] on div "Unknown" at bounding box center [330, 142] width 181 height 14
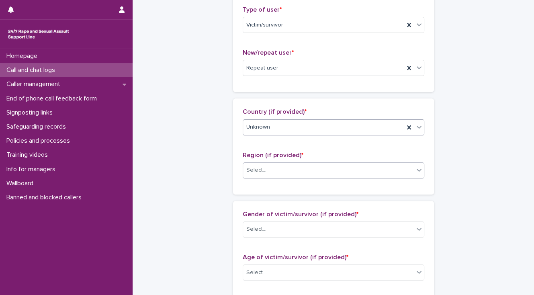
click at [263, 168] on div "Select..." at bounding box center [328, 170] width 171 height 13
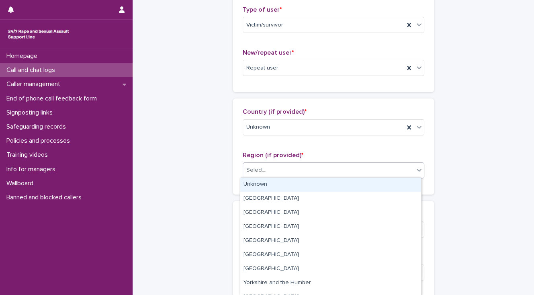
click at [260, 184] on div "Unknown" at bounding box center [330, 185] width 181 height 14
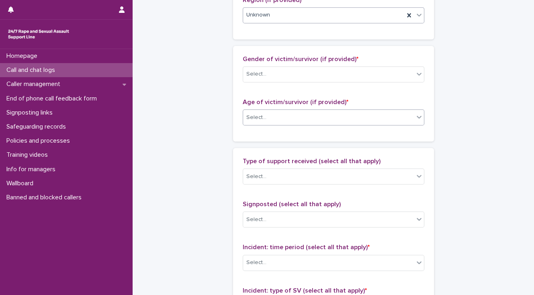
scroll to position [354, 0]
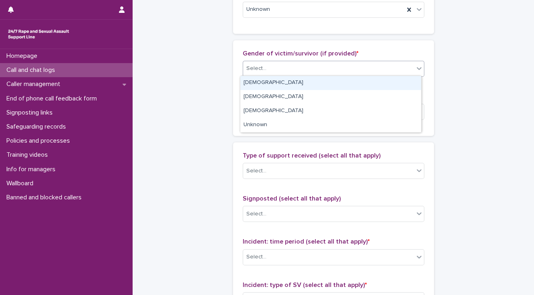
click at [250, 69] on div "Select..." at bounding box center [256, 68] width 20 height 8
drag, startPoint x: 250, startPoint y: 81, endPoint x: 250, endPoint y: 93, distance: 12.1
click at [250, 84] on div "[DEMOGRAPHIC_DATA]" at bounding box center [330, 83] width 181 height 14
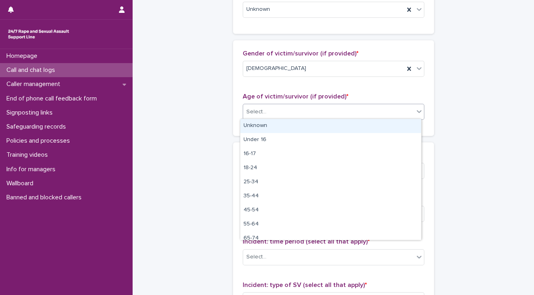
drag, startPoint x: 251, startPoint y: 114, endPoint x: 251, endPoint y: 122, distance: 8.0
click at [251, 116] on div "Select..." at bounding box center [328, 111] width 171 height 13
click at [252, 125] on div "Unknown" at bounding box center [330, 126] width 181 height 14
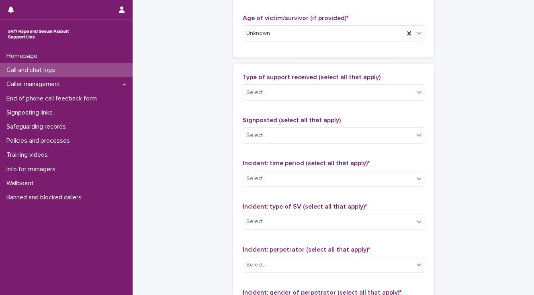
scroll to position [450, 0]
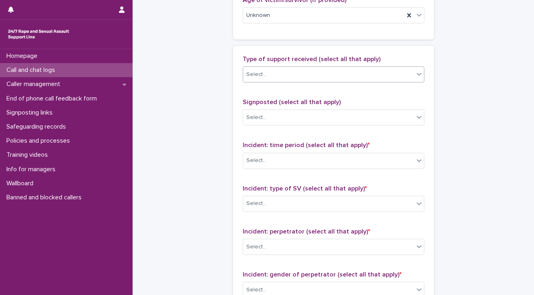
click at [261, 79] on div "Select..." at bounding box center [328, 74] width 171 height 13
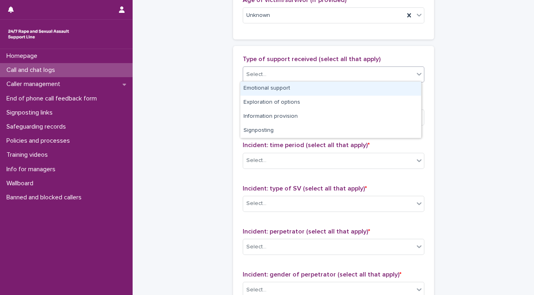
click at [261, 84] on div "Emotional support" at bounding box center [330, 89] width 181 height 14
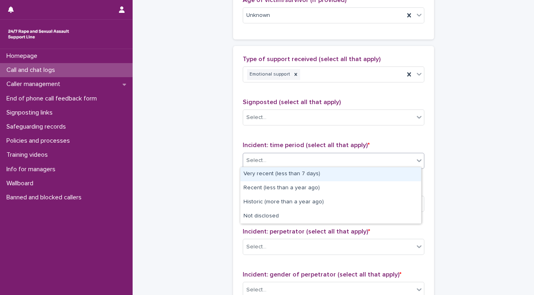
click at [269, 161] on div "Select..." at bounding box center [328, 160] width 171 height 13
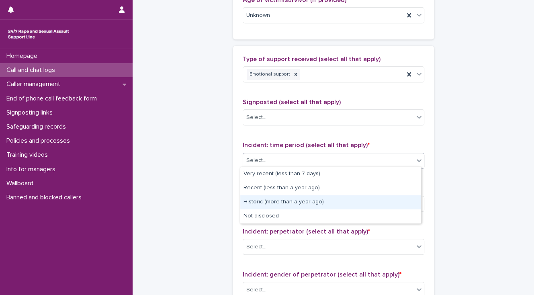
click at [266, 203] on div "Historic (more than a year ago)" at bounding box center [330, 202] width 181 height 14
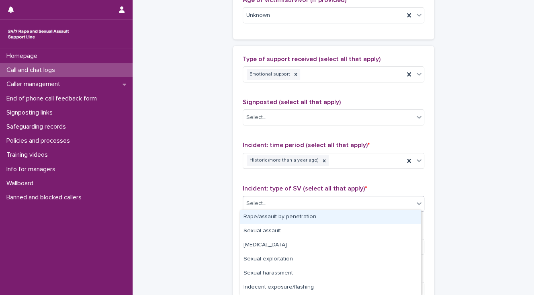
click at [266, 202] on div "Select..." at bounding box center [328, 203] width 171 height 13
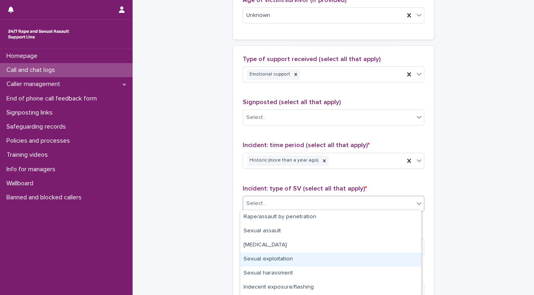
scroll to position [55, 0]
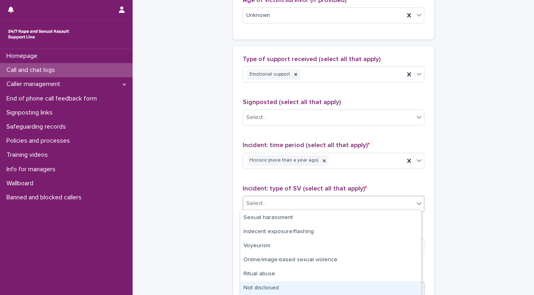
click at [268, 289] on div "Not disclosed" at bounding box center [330, 288] width 181 height 14
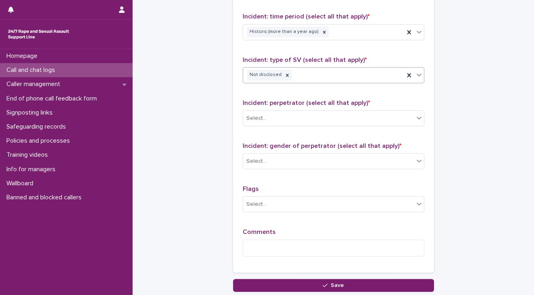
scroll to position [611, 0]
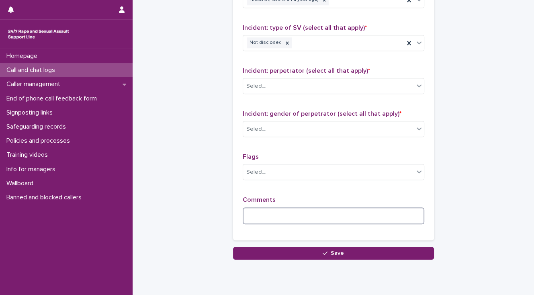
click at [253, 214] on textarea at bounding box center [334, 215] width 182 height 17
click at [247, 213] on textarea at bounding box center [334, 215] width 182 height 17
paste textarea "**********"
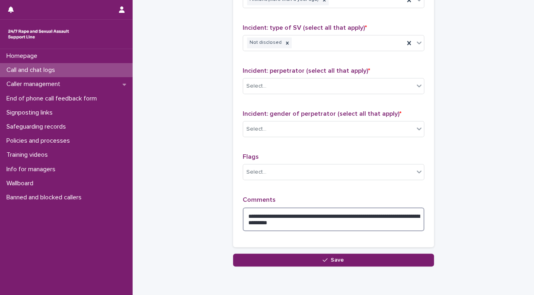
type textarea "**********"
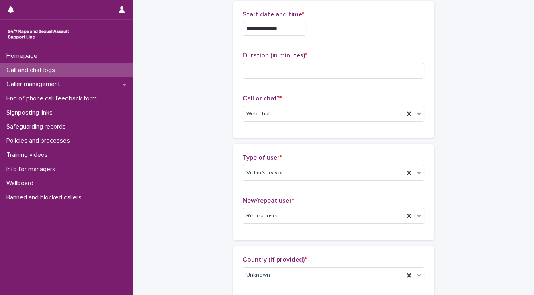
scroll to position [0, 0]
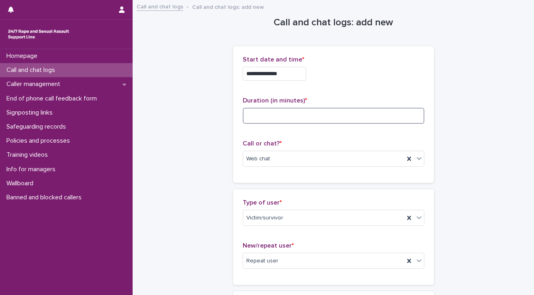
click at [253, 112] on input at bounding box center [334, 116] width 182 height 16
type input "**"
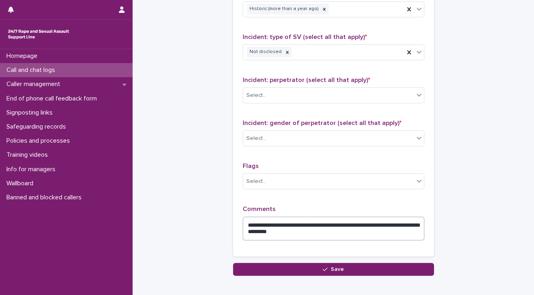
scroll to position [643, 0]
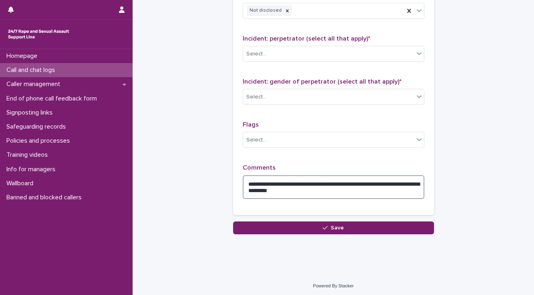
click at [260, 180] on textarea "**********" at bounding box center [334, 187] width 182 height 24
click at [402, 182] on textarea "**********" at bounding box center [334, 187] width 182 height 24
click at [281, 180] on textarea "**********" at bounding box center [334, 187] width 182 height 24
click at [307, 186] on textarea "**********" at bounding box center [334, 187] width 182 height 24
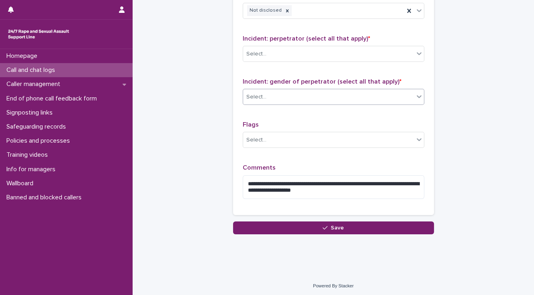
click at [262, 98] on div "Select..." at bounding box center [256, 97] width 20 height 8
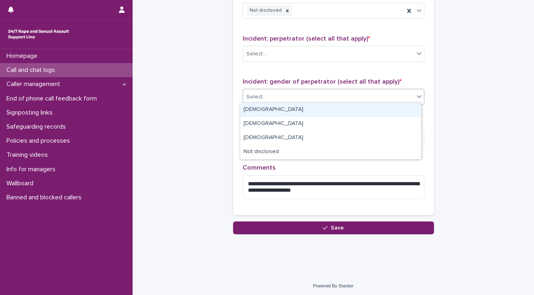
click at [264, 109] on div "[DEMOGRAPHIC_DATA]" at bounding box center [330, 110] width 181 height 14
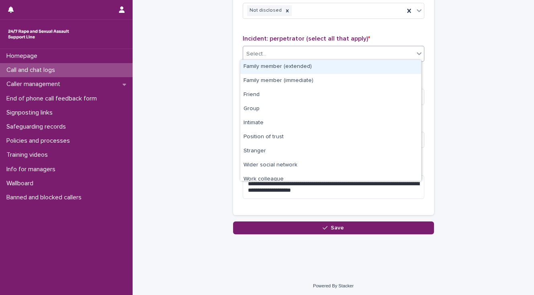
click at [266, 53] on div "Select..." at bounding box center [328, 53] width 171 height 13
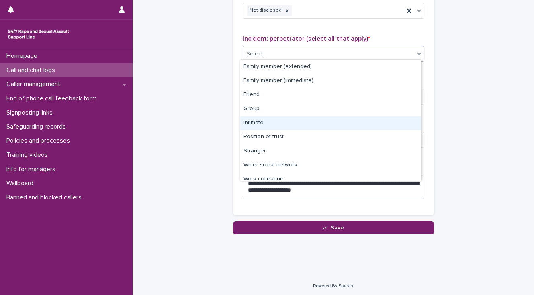
click at [272, 121] on div "Intimate" at bounding box center [330, 123] width 181 height 14
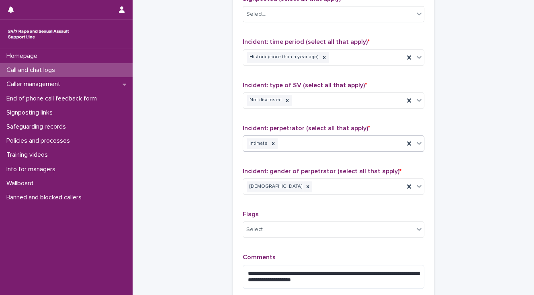
scroll to position [514, 0]
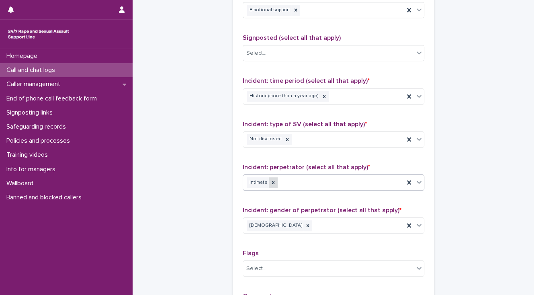
click at [270, 181] on icon at bounding box center [273, 183] width 6 height 6
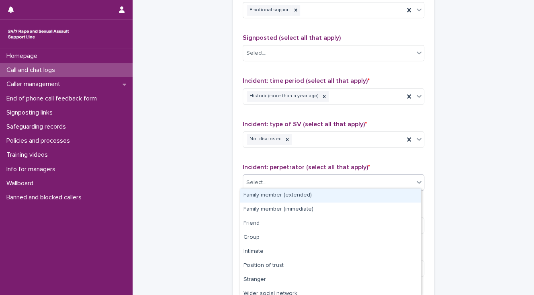
click at [274, 181] on div "Select..." at bounding box center [328, 182] width 171 height 13
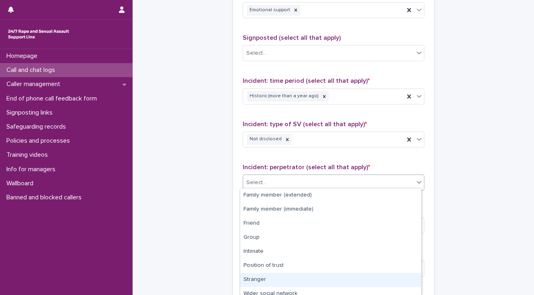
scroll to position [48, 0]
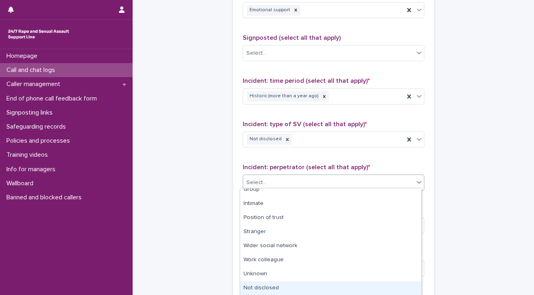
click at [284, 287] on div "Not disclosed" at bounding box center [330, 288] width 181 height 14
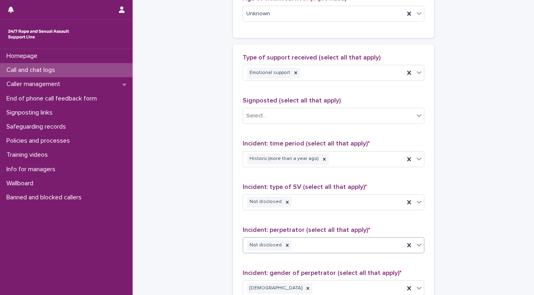
scroll to position [450, 0]
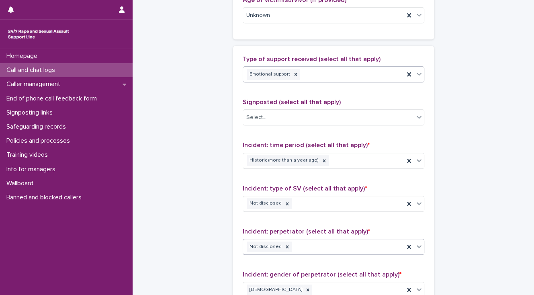
click at [304, 70] on div "Emotional support" at bounding box center [323, 74] width 161 height 14
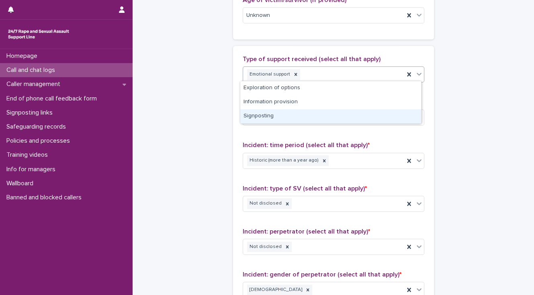
click at [259, 117] on div "Signposting" at bounding box center [330, 116] width 181 height 14
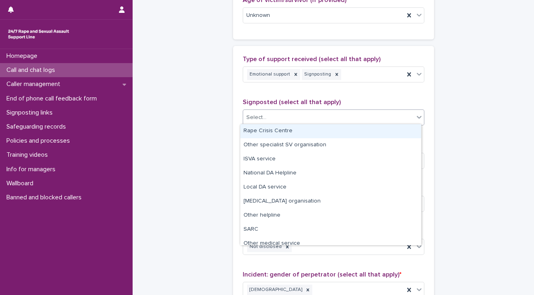
click at [259, 117] on div "Select..." at bounding box center [256, 117] width 20 height 8
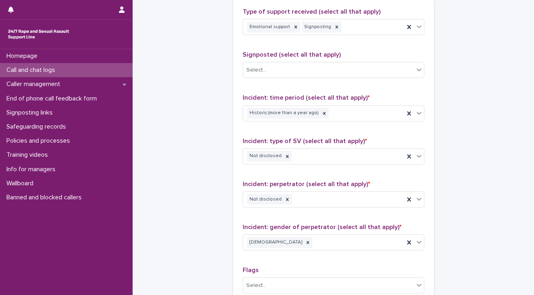
scroll to position [482, 0]
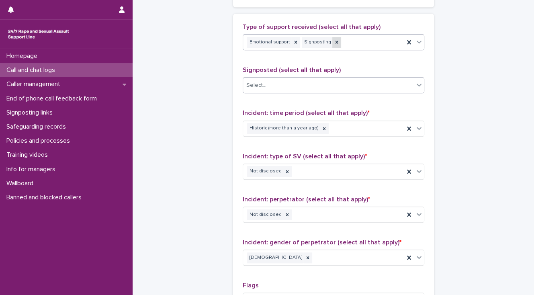
click at [334, 39] on icon at bounding box center [337, 42] width 6 height 6
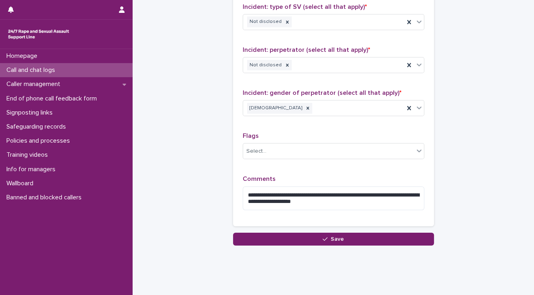
scroll to position [643, 0]
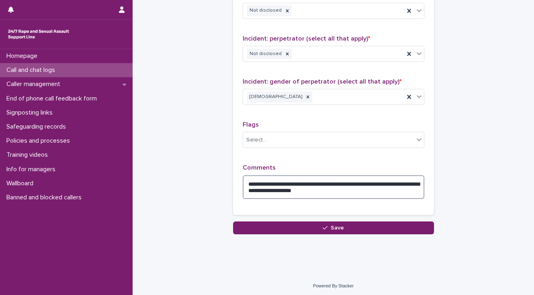
click at [354, 187] on textarea "**********" at bounding box center [334, 187] width 182 height 24
click at [375, 188] on textarea "**********" at bounding box center [334, 187] width 182 height 24
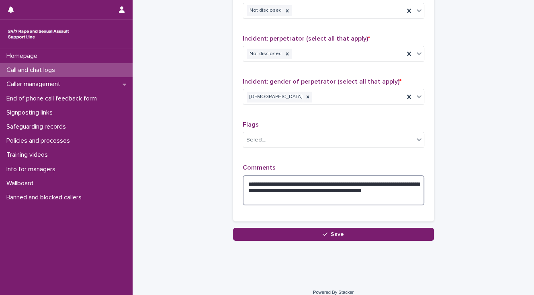
click at [301, 194] on textarea "**********" at bounding box center [334, 190] width 182 height 31
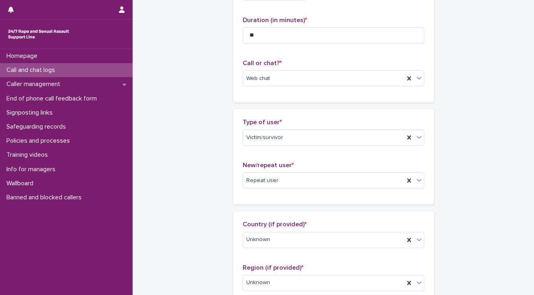
scroll to position [0, 0]
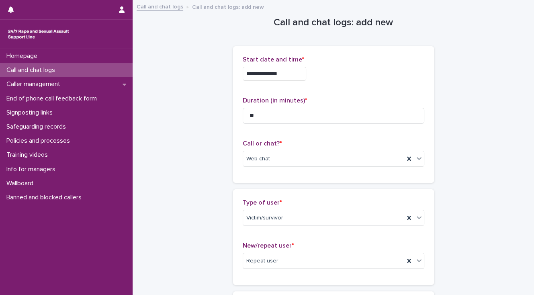
type textarea "**********"
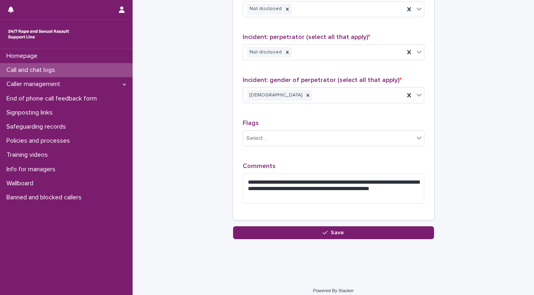
scroll to position [649, 0]
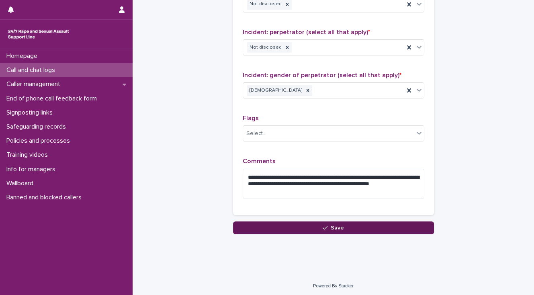
click at [242, 225] on button "Save" at bounding box center [333, 227] width 201 height 13
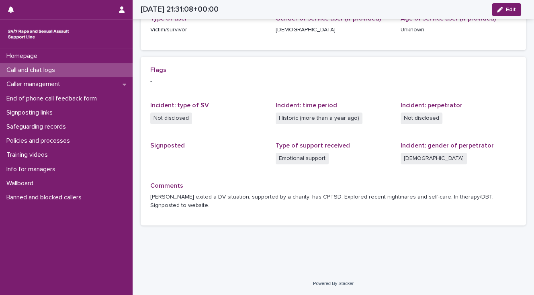
scroll to position [132, 0]
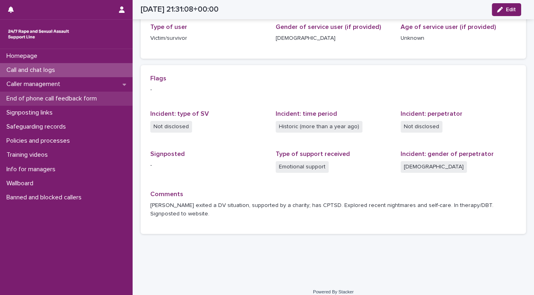
click at [86, 97] on p "End of phone call feedback form" at bounding box center [53, 99] width 100 height 8
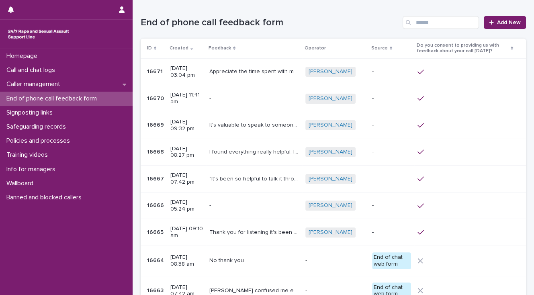
drag, startPoint x: 71, startPoint y: 95, endPoint x: 59, endPoint y: 37, distance: 58.9
click at [71, 95] on p "End of phone call feedback form" at bounding box center [53, 99] width 100 height 8
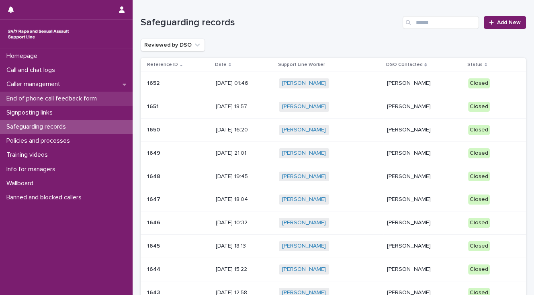
click at [82, 98] on p "End of phone call feedback form" at bounding box center [53, 99] width 100 height 8
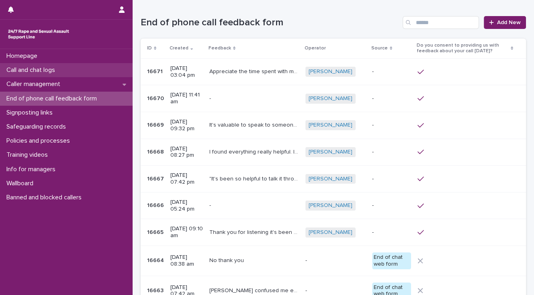
click at [47, 70] on p "Call and chat logs" at bounding box center [32, 70] width 58 height 8
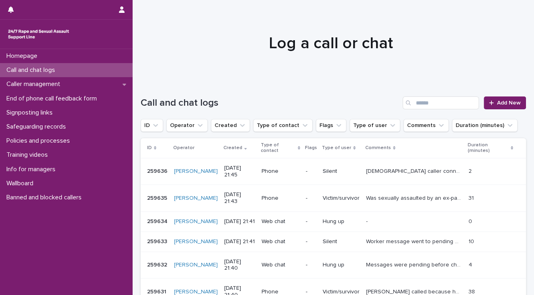
click at [374, 171] on p "[DEMOGRAPHIC_DATA] caller connected and remained silent for 2 minutes" at bounding box center [415, 170] width 98 height 8
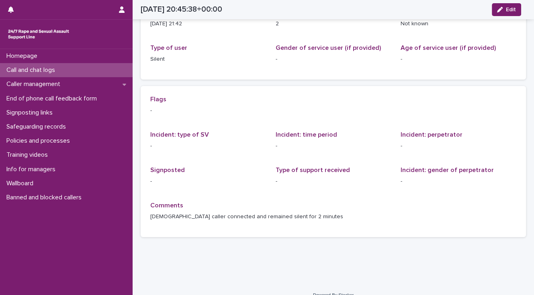
scroll to position [122, 0]
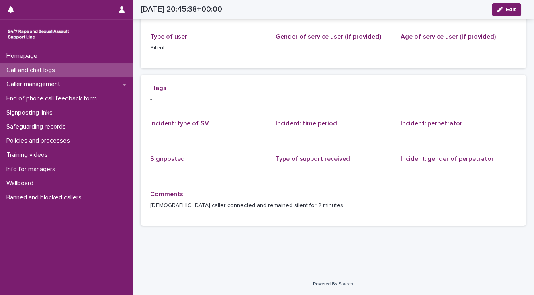
click at [71, 73] on div "Call and chat logs" at bounding box center [66, 70] width 133 height 14
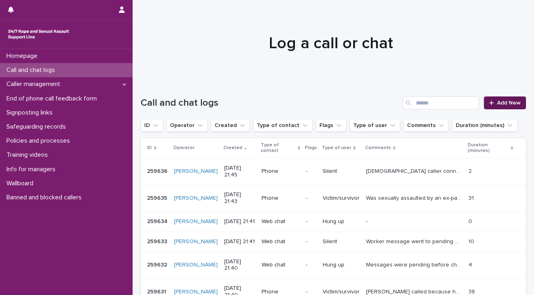
click at [505, 104] on span "Add New" at bounding box center [509, 103] width 24 height 6
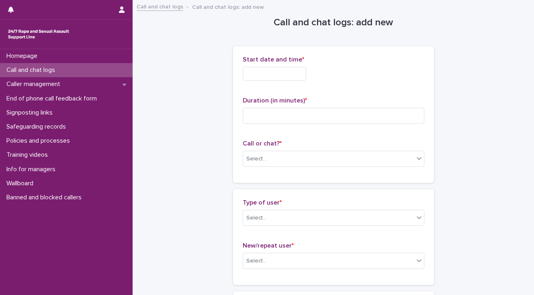
click at [258, 75] on input "text" at bounding box center [274, 74] width 63 height 14
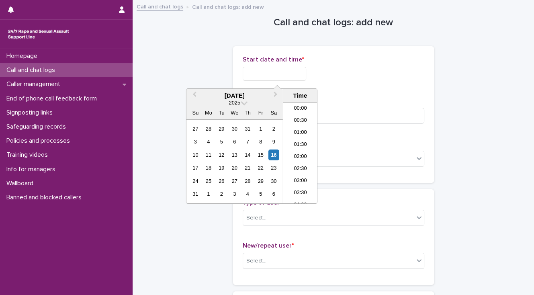
scroll to position [474, 0]
click at [299, 152] on li "21:30" at bounding box center [300, 153] width 34 height 12
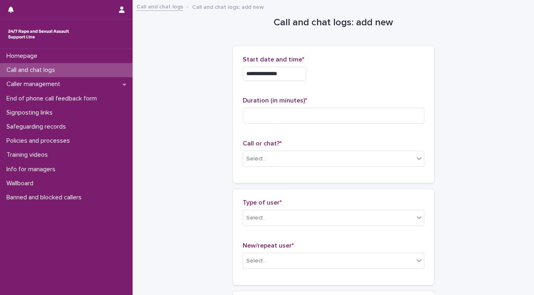
click at [288, 71] on input "**********" at bounding box center [274, 74] width 63 height 14
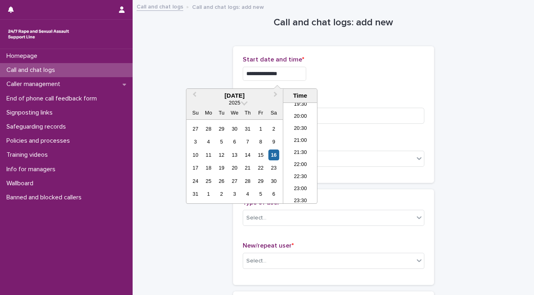
type input "**********"
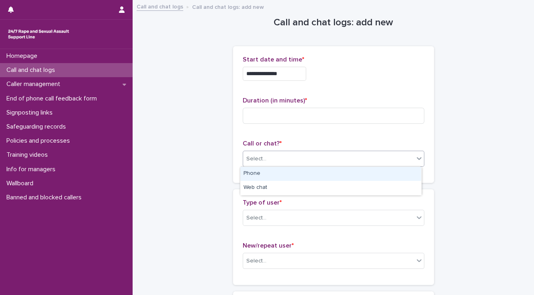
click at [277, 159] on div "Select..." at bounding box center [328, 158] width 171 height 13
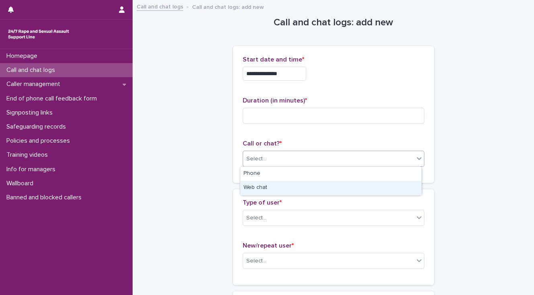
drag, startPoint x: 271, startPoint y: 185, endPoint x: 276, endPoint y: 213, distance: 28.3
click at [271, 185] on div "Web chat" at bounding box center [330, 188] width 181 height 14
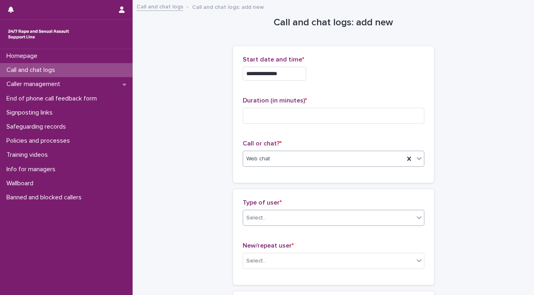
click at [276, 217] on div "Select..." at bounding box center [328, 217] width 171 height 13
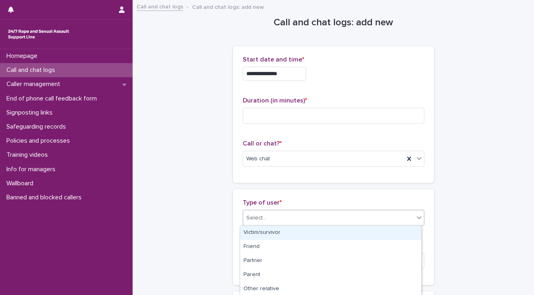
click at [276, 233] on div "Victim/survivor" at bounding box center [330, 233] width 181 height 14
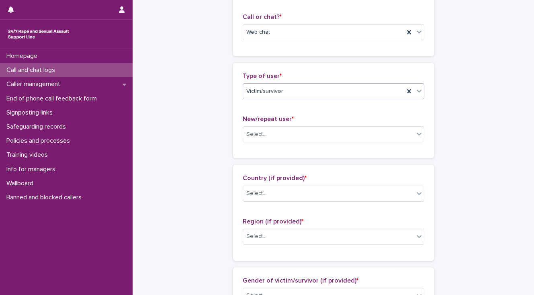
scroll to position [129, 0]
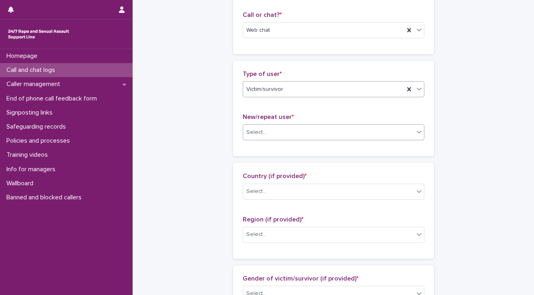
drag, startPoint x: 269, startPoint y: 133, endPoint x: 269, endPoint y: 138, distance: 4.4
click at [269, 134] on div "Select..." at bounding box center [328, 132] width 171 height 13
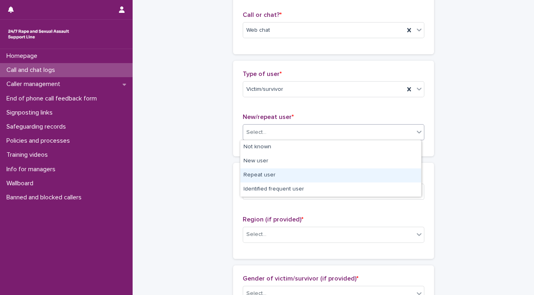
click at [273, 174] on div "Repeat user" at bounding box center [330, 175] width 181 height 14
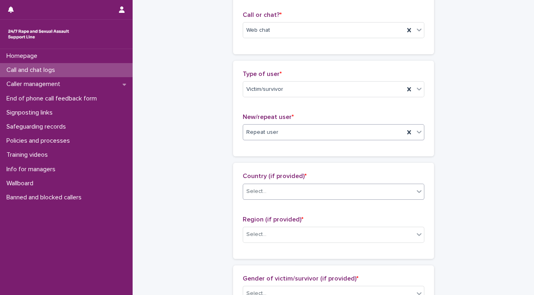
click at [261, 191] on div "Select..." at bounding box center [256, 191] width 20 height 8
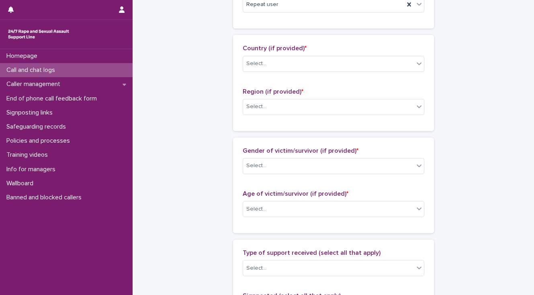
scroll to position [257, 0]
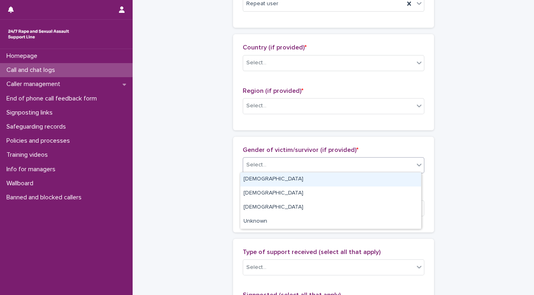
click at [246, 165] on div "Select..." at bounding box center [256, 165] width 20 height 8
click at [249, 178] on div "[DEMOGRAPHIC_DATA]" at bounding box center [330, 179] width 181 height 14
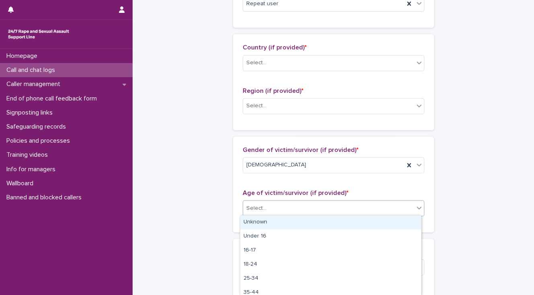
click at [261, 204] on div "Select..." at bounding box center [256, 208] width 20 height 8
click at [262, 217] on div "Unknown" at bounding box center [330, 222] width 181 height 14
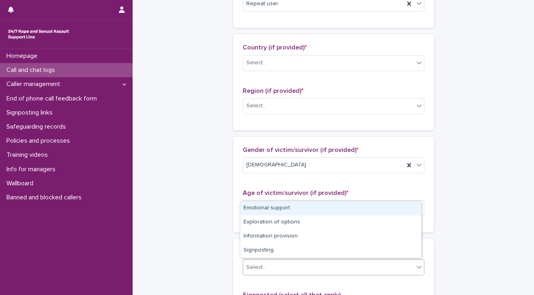
click at [261, 265] on div "Select..." at bounding box center [256, 267] width 20 height 8
click at [291, 205] on div "Emotional support" at bounding box center [330, 208] width 181 height 14
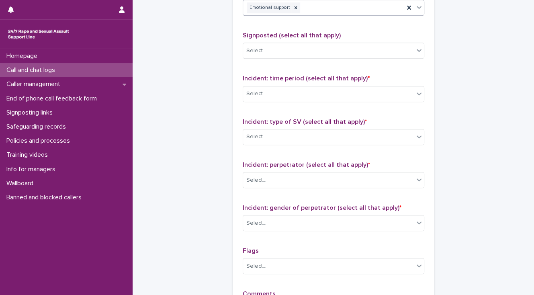
scroll to position [579, 0]
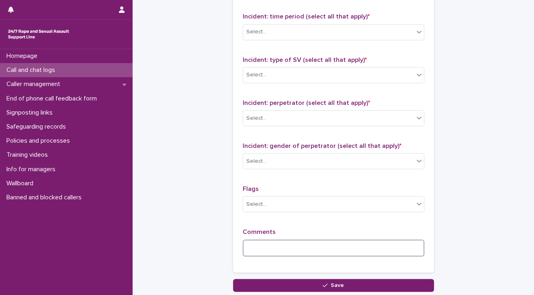
click at [251, 245] on textarea at bounding box center [334, 247] width 182 height 17
click at [272, 245] on textarea "******" at bounding box center [334, 247] width 182 height 17
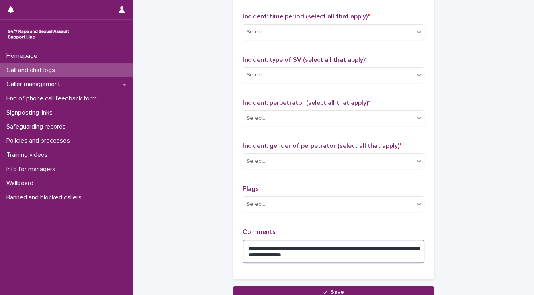
drag, startPoint x: 370, startPoint y: 243, endPoint x: 373, endPoint y: 249, distance: 6.5
click at [370, 243] on textarea "**********" at bounding box center [334, 251] width 182 height 24
drag, startPoint x: 399, startPoint y: 252, endPoint x: 274, endPoint y: 251, distance: 124.1
click at [274, 251] on textarea "**********" at bounding box center [334, 251] width 182 height 24
type textarea "**********"
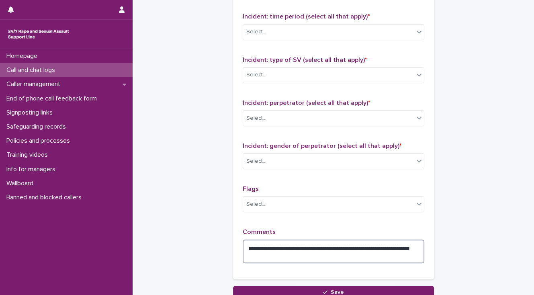
drag, startPoint x: 282, startPoint y: 252, endPoint x: 246, endPoint y: 245, distance: 36.4
click at [246, 245] on textarea "**********" at bounding box center [334, 251] width 182 height 24
